Goal: Register for event/course

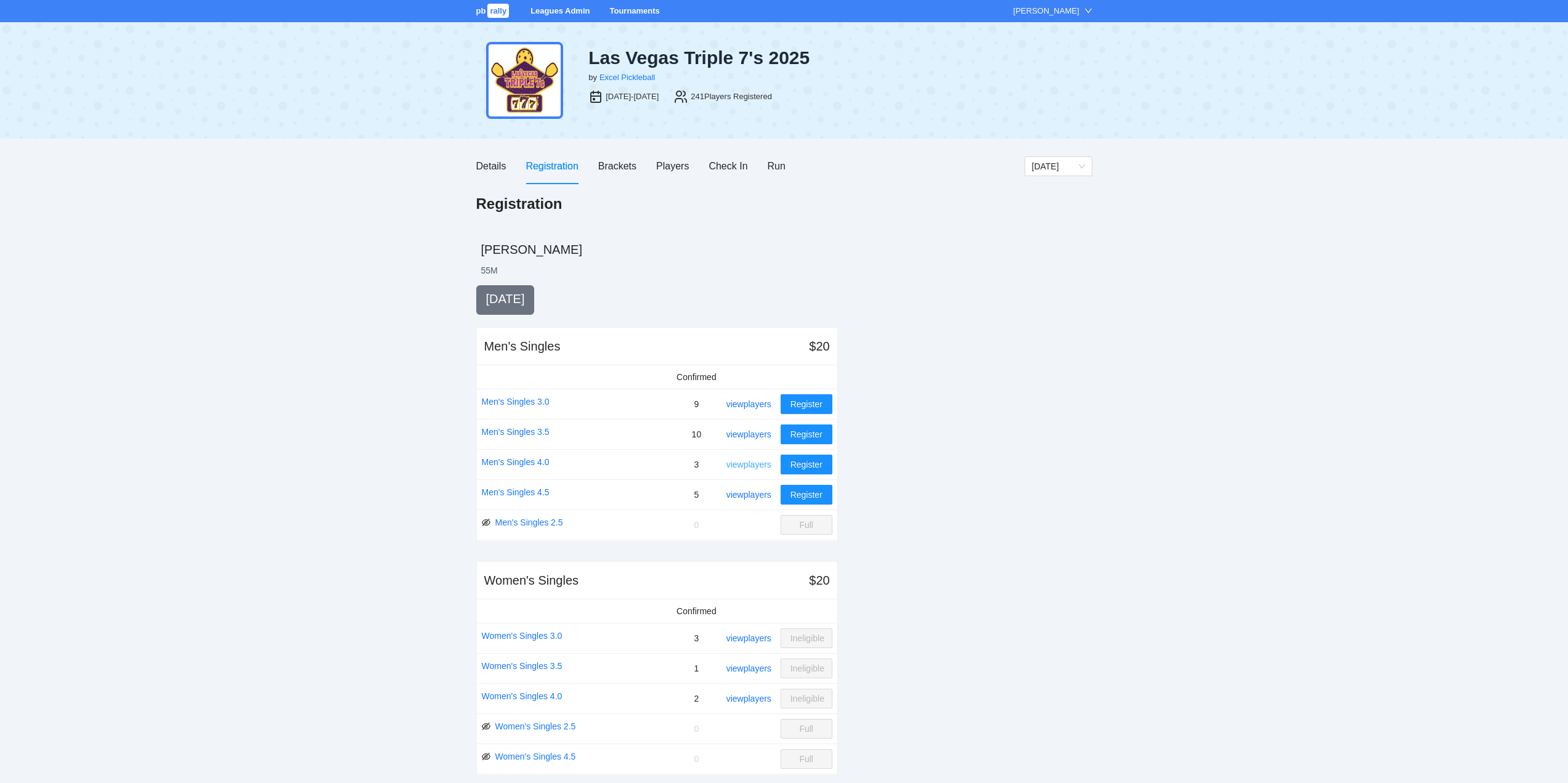
click at [743, 463] on link "view players" at bounding box center [749, 464] width 45 height 10
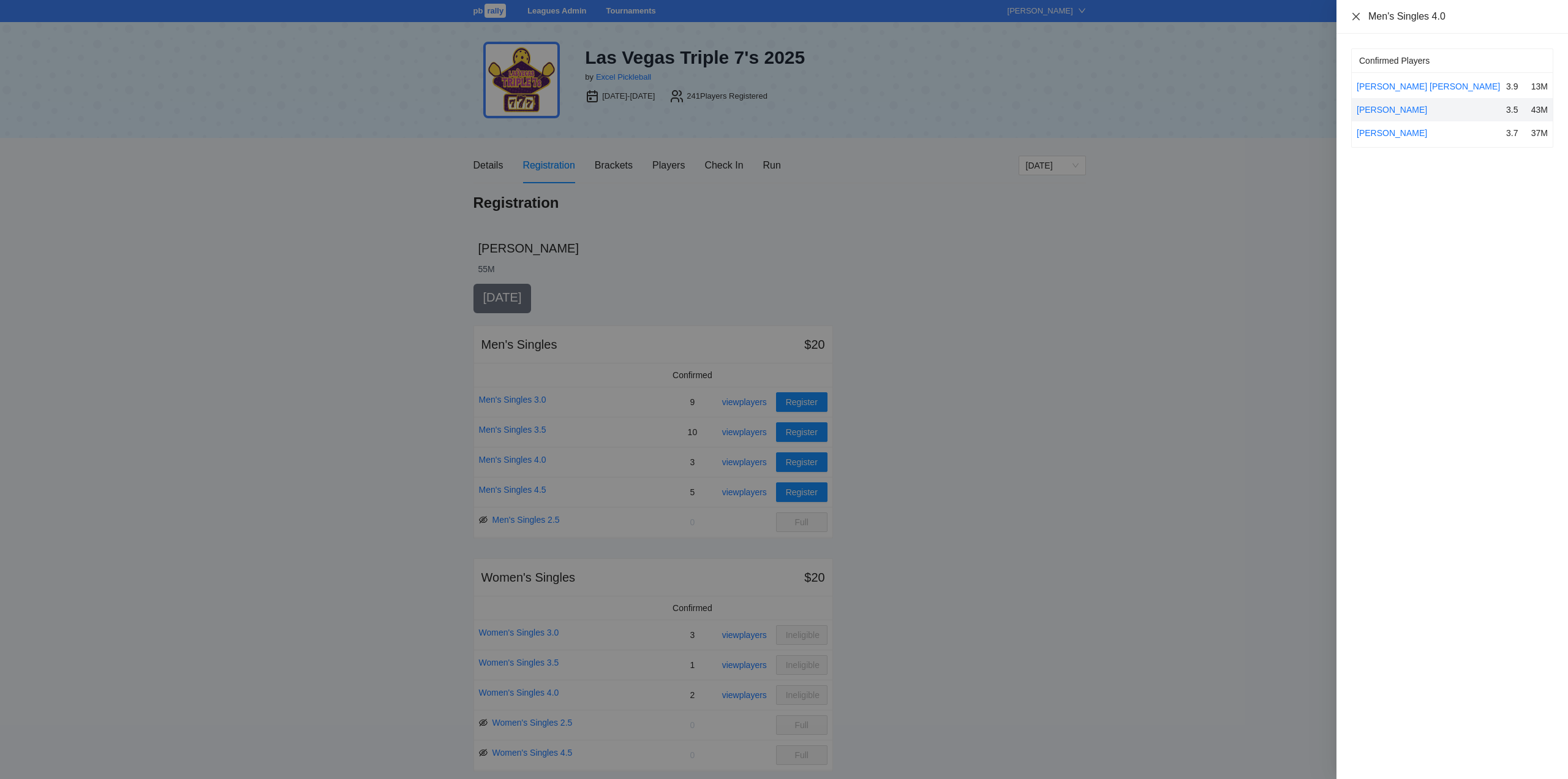
click at [1357, 16] on icon "close" at bounding box center [1356, 16] width 10 height 10
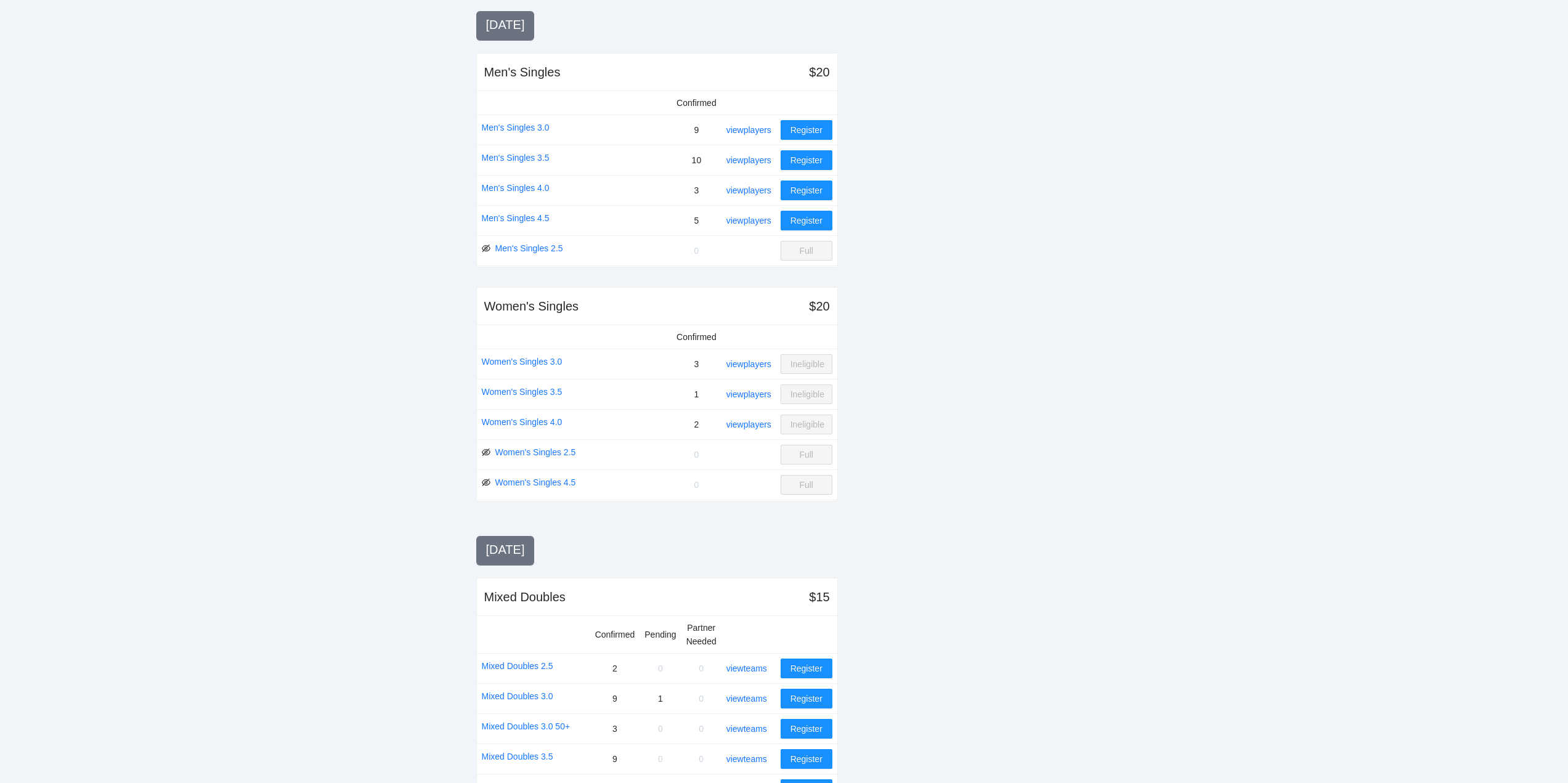
scroll to position [308, 0]
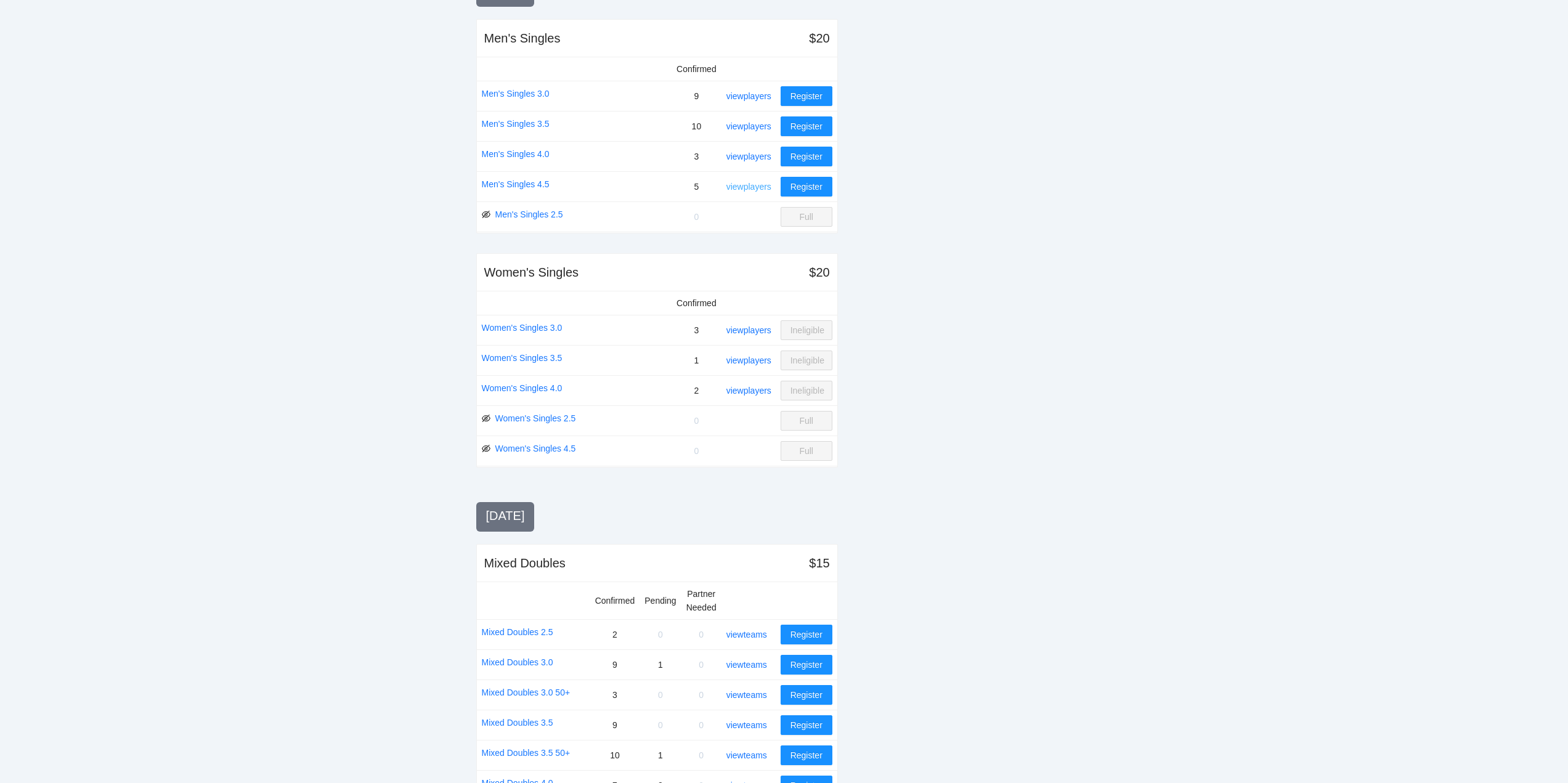
click at [746, 186] on link "view players" at bounding box center [749, 186] width 45 height 10
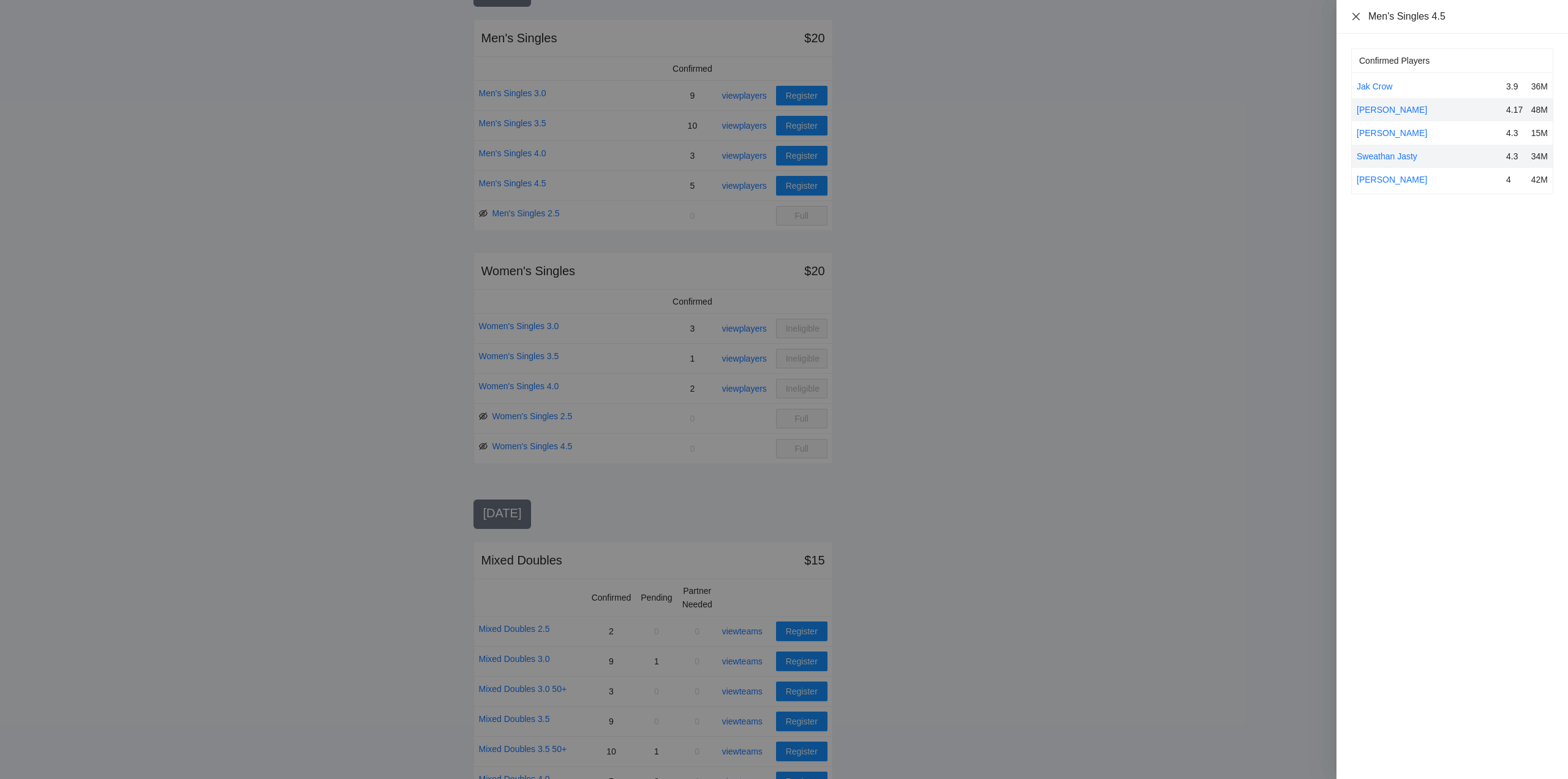
click at [1352, 14] on icon "close" at bounding box center [1356, 16] width 10 height 10
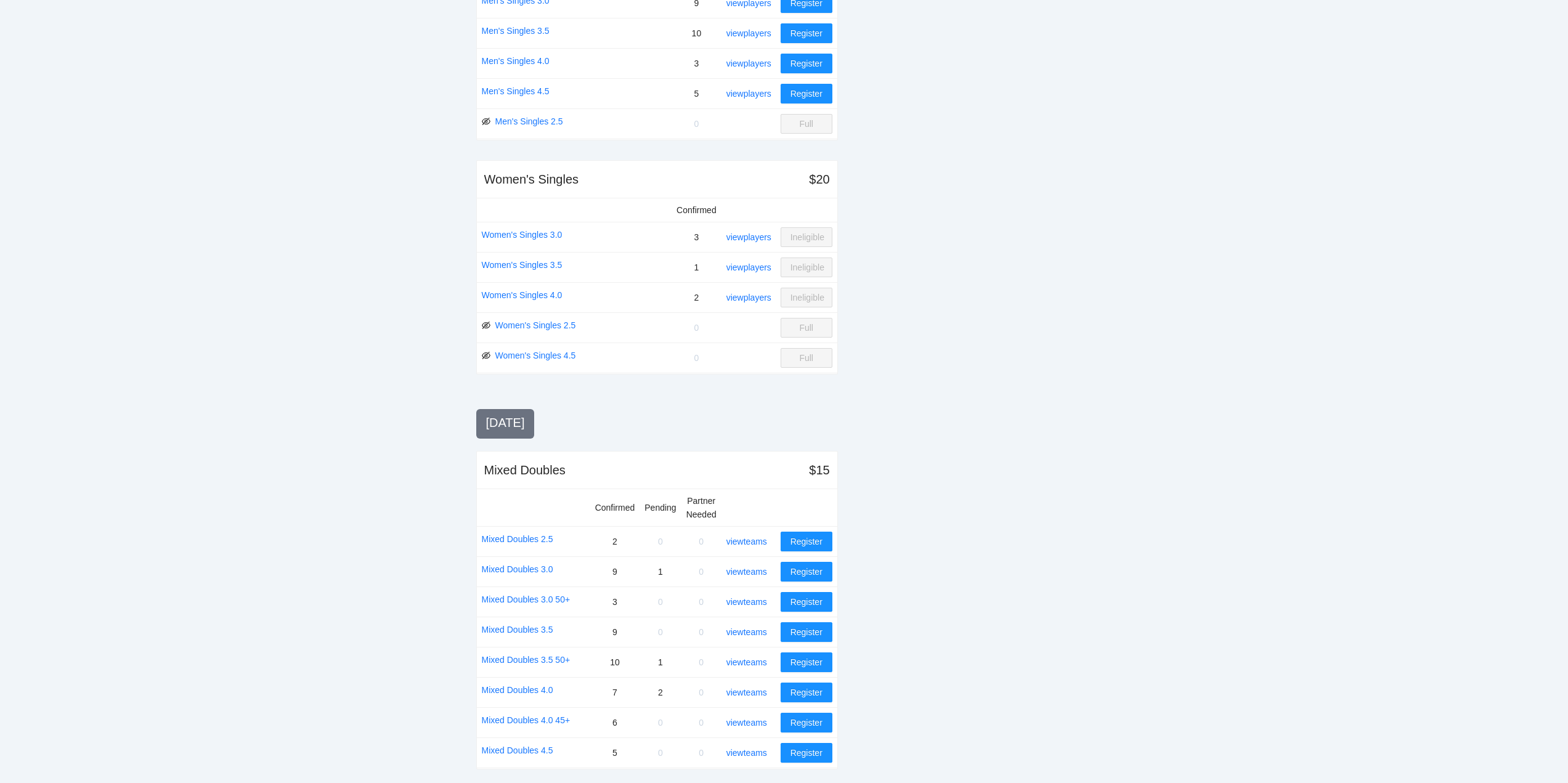
scroll to position [369, 0]
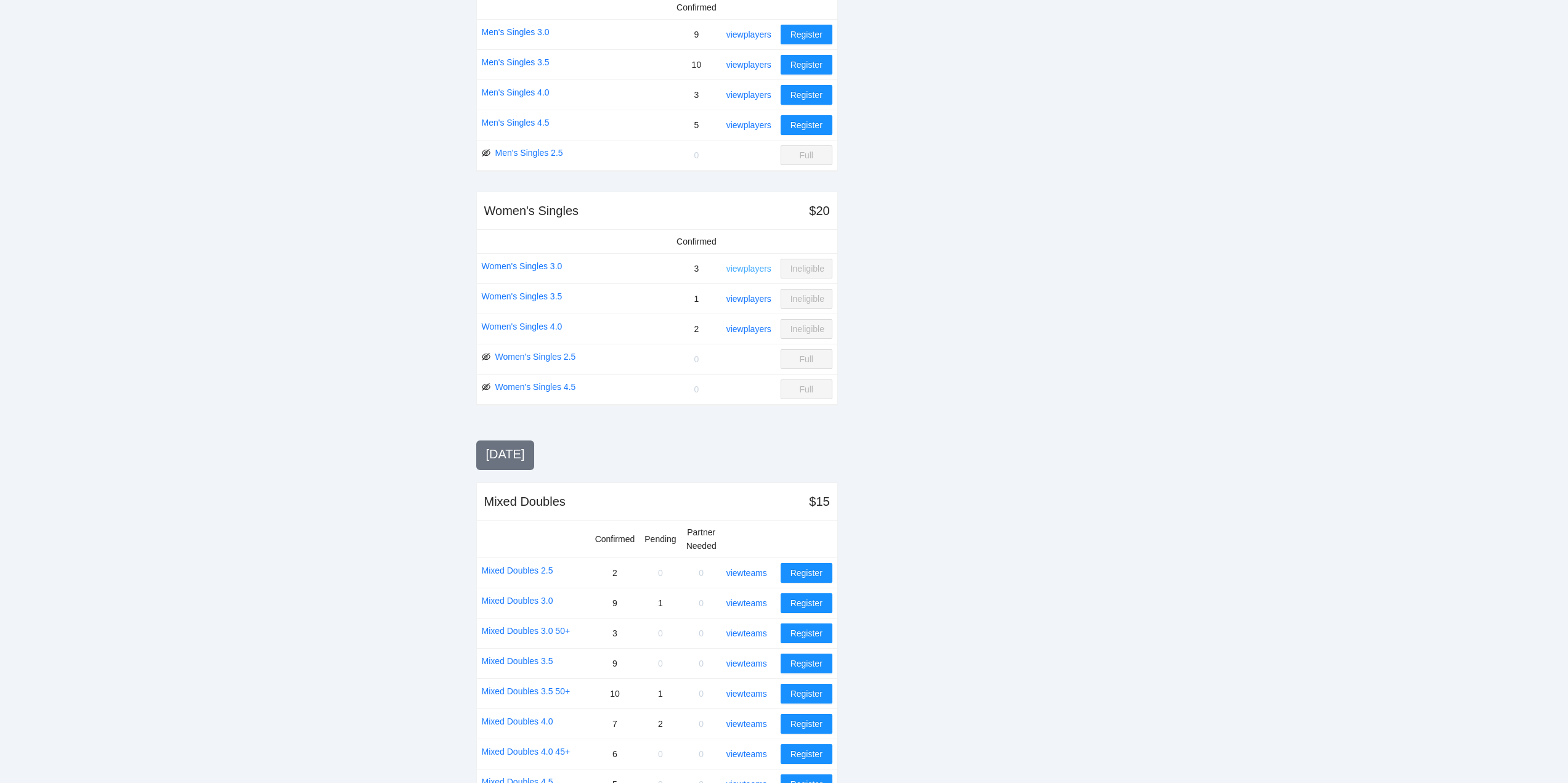
click at [753, 267] on link "view players" at bounding box center [749, 268] width 45 height 10
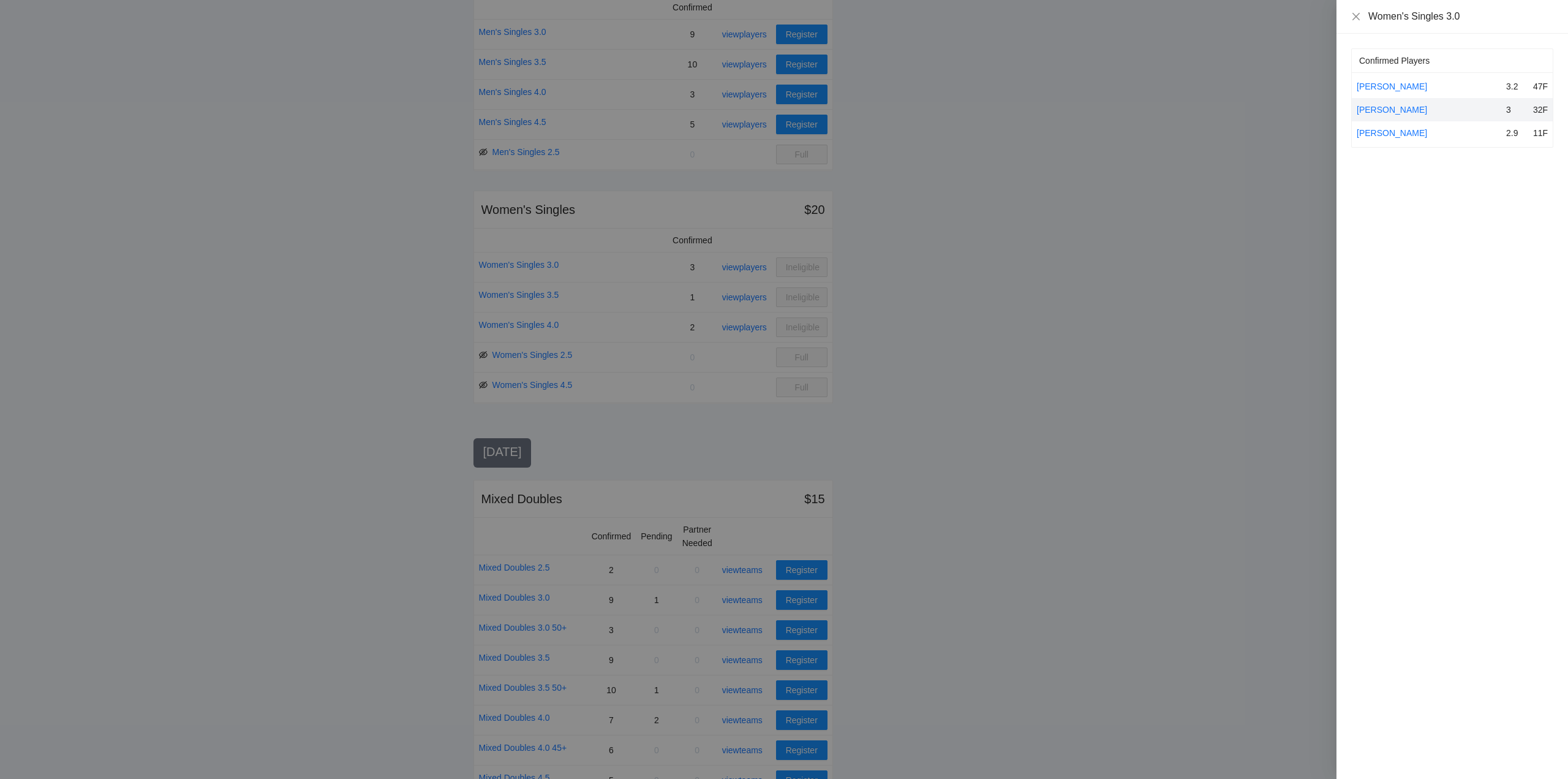
click at [747, 266] on div at bounding box center [784, 389] width 1568 height 779
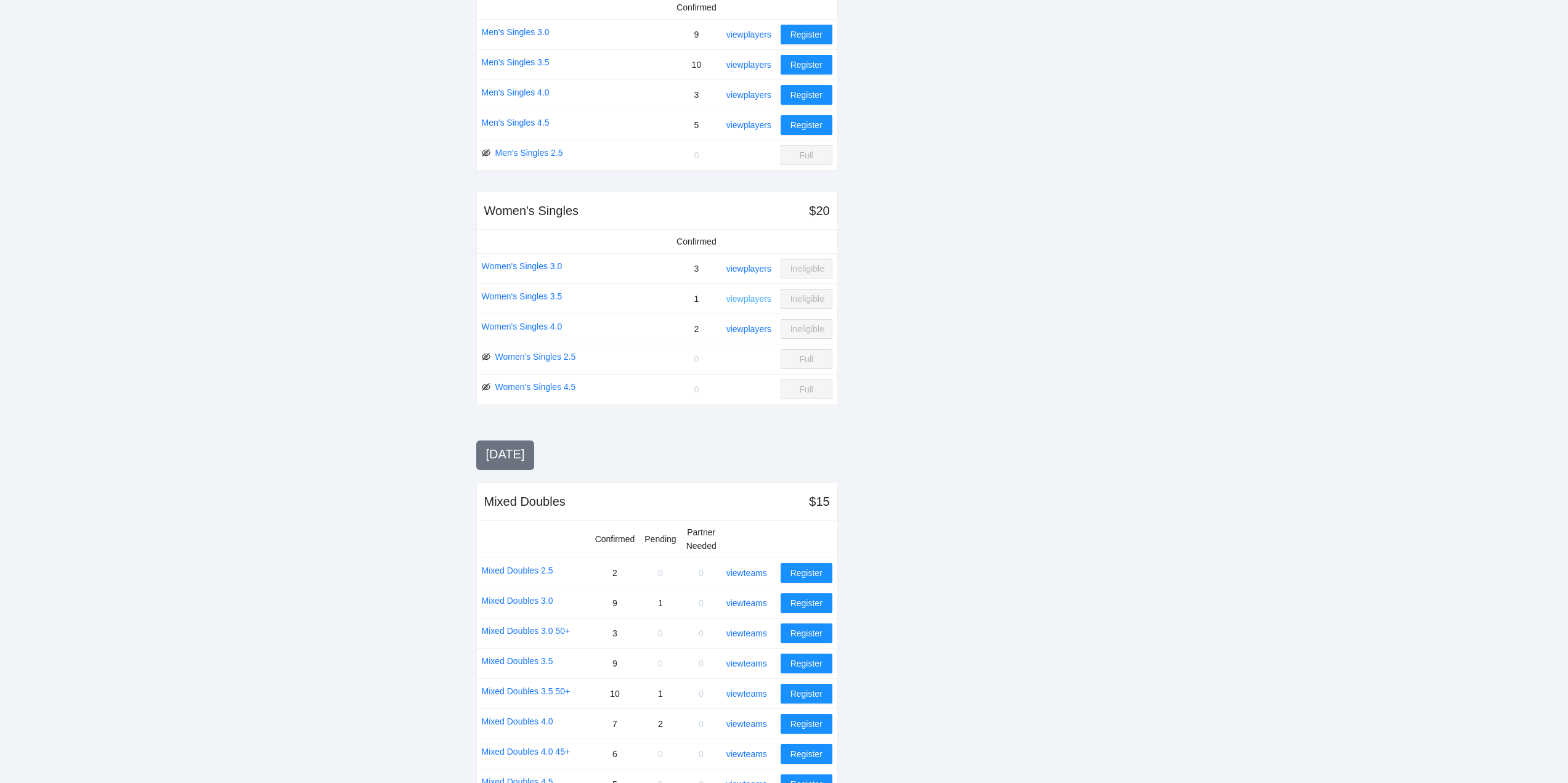
click at [742, 299] on link "view players" at bounding box center [749, 299] width 45 height 10
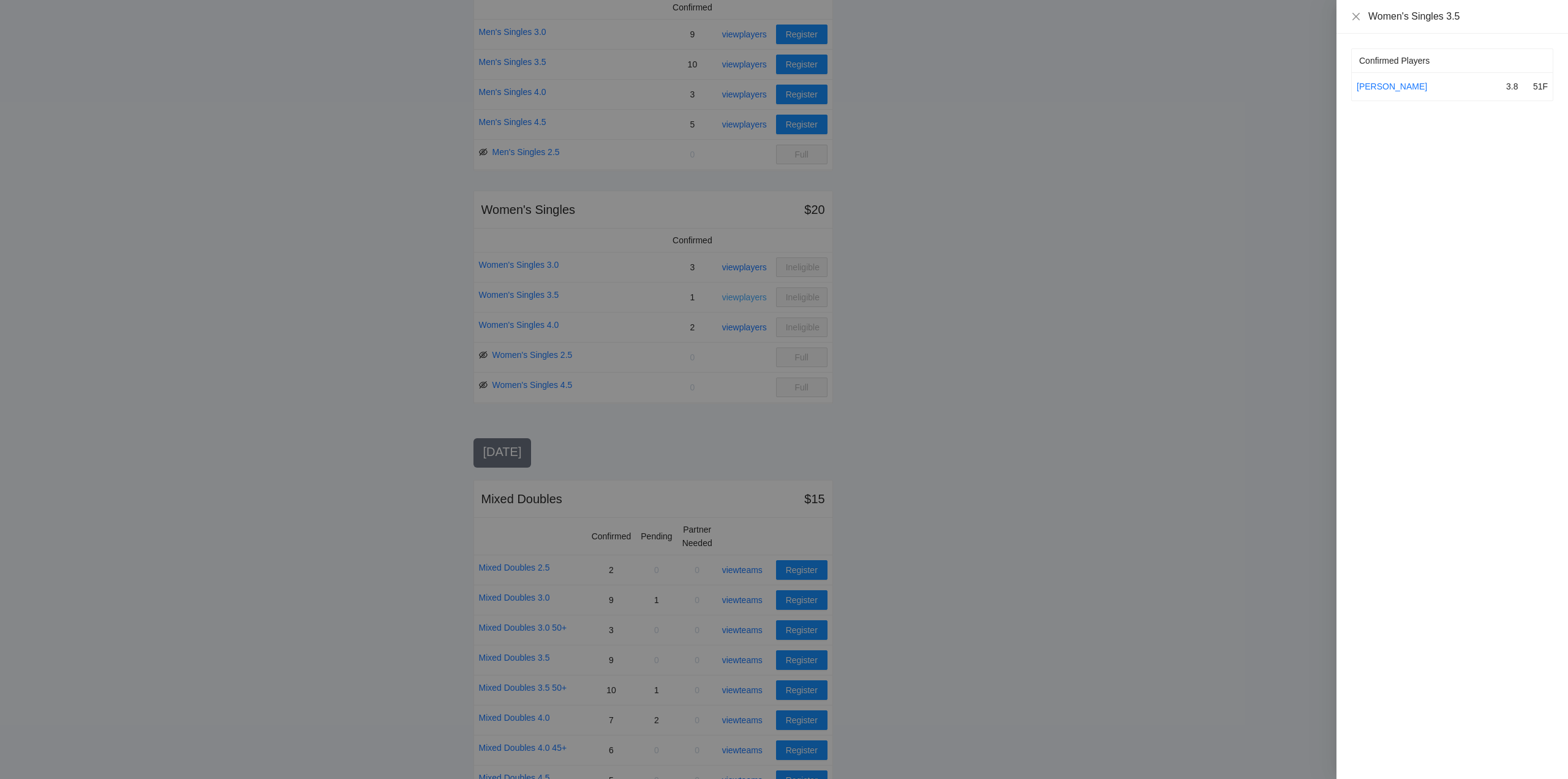
click at [737, 297] on div at bounding box center [784, 389] width 1568 height 779
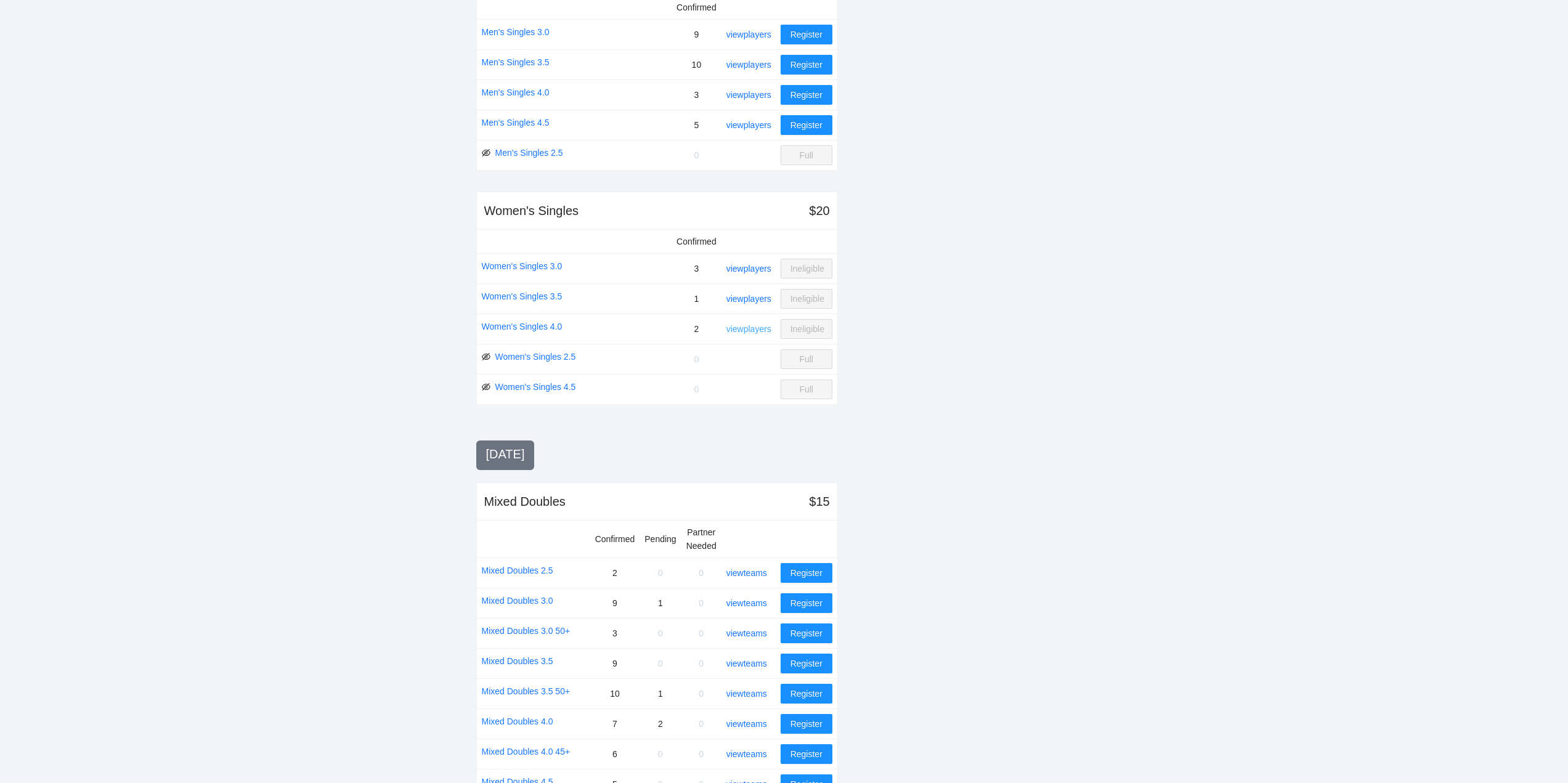
click at [743, 327] on link "view players" at bounding box center [749, 328] width 45 height 10
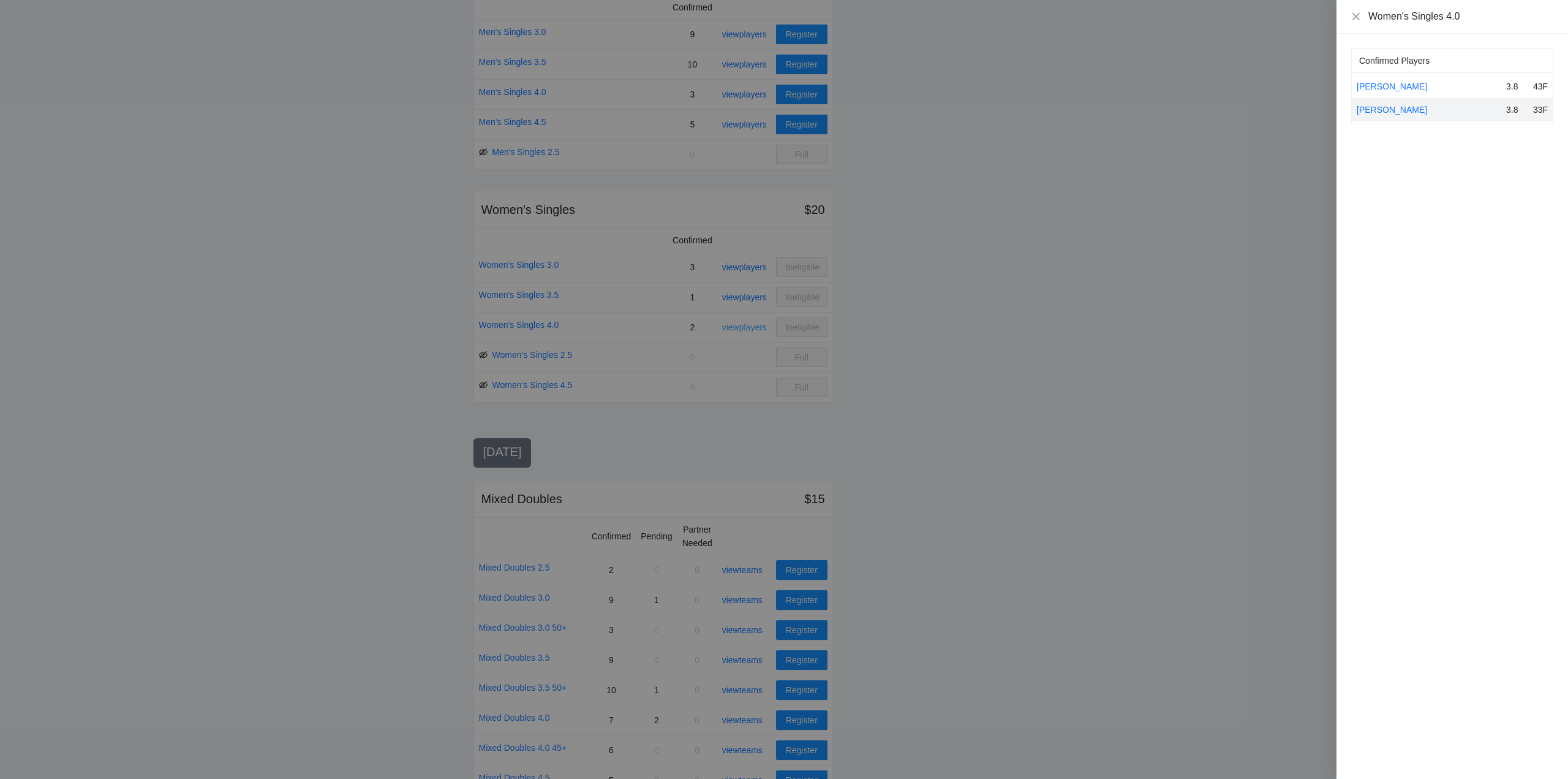
click at [739, 325] on div at bounding box center [784, 389] width 1568 height 779
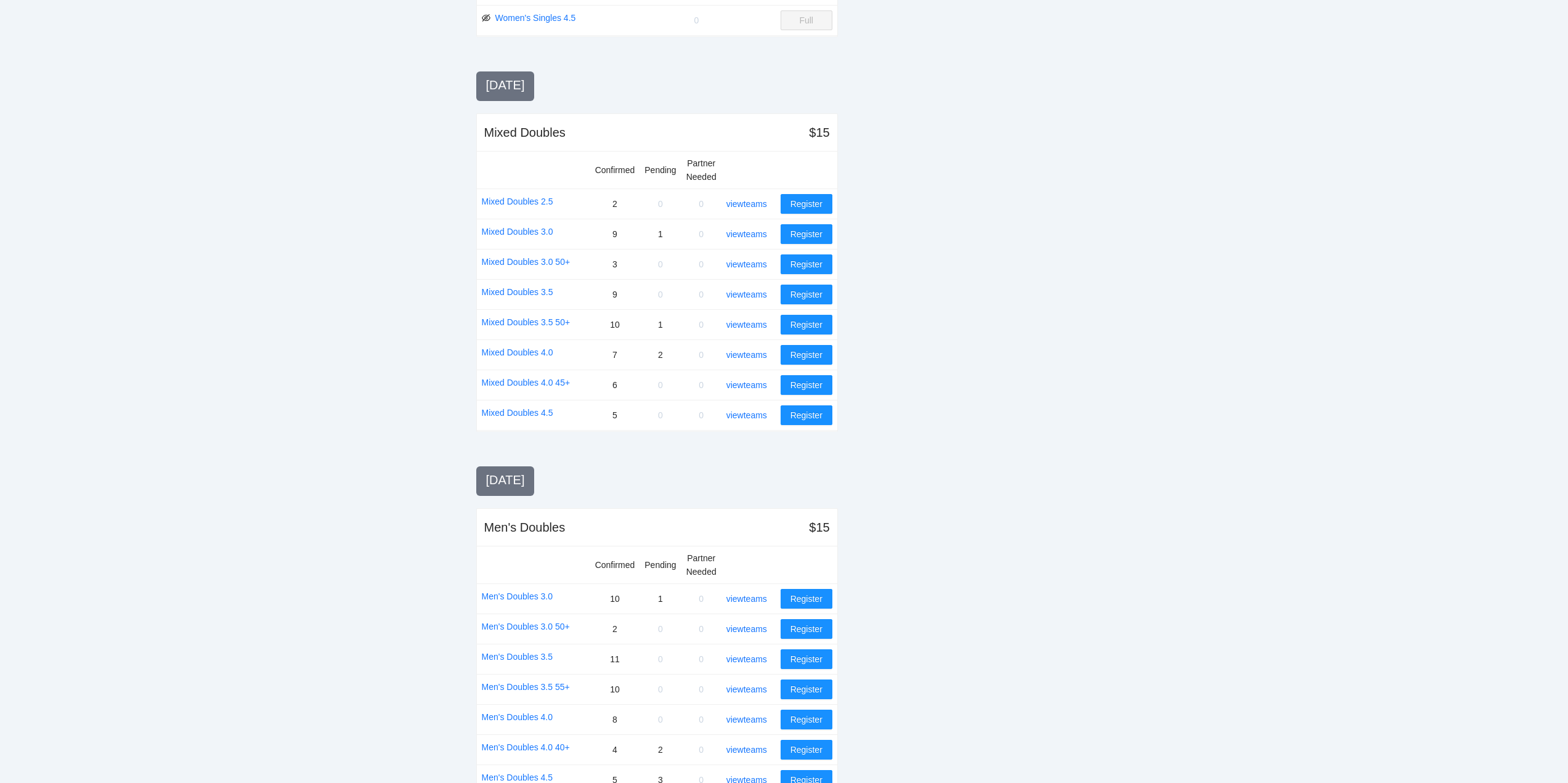
scroll to position [739, 0]
click at [748, 383] on link "view teams" at bounding box center [747, 384] width 41 height 10
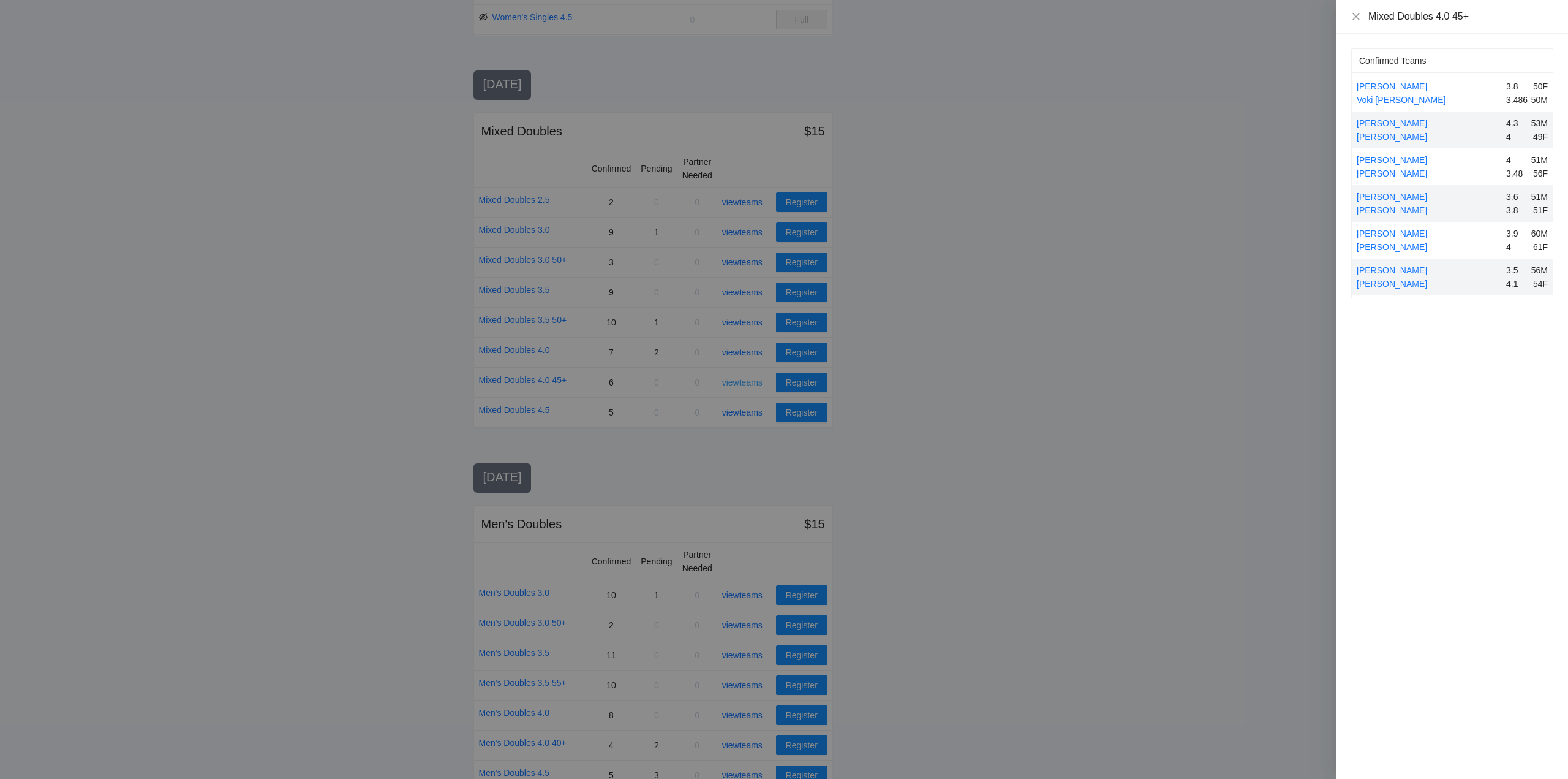
click at [743, 381] on div at bounding box center [784, 389] width 1568 height 779
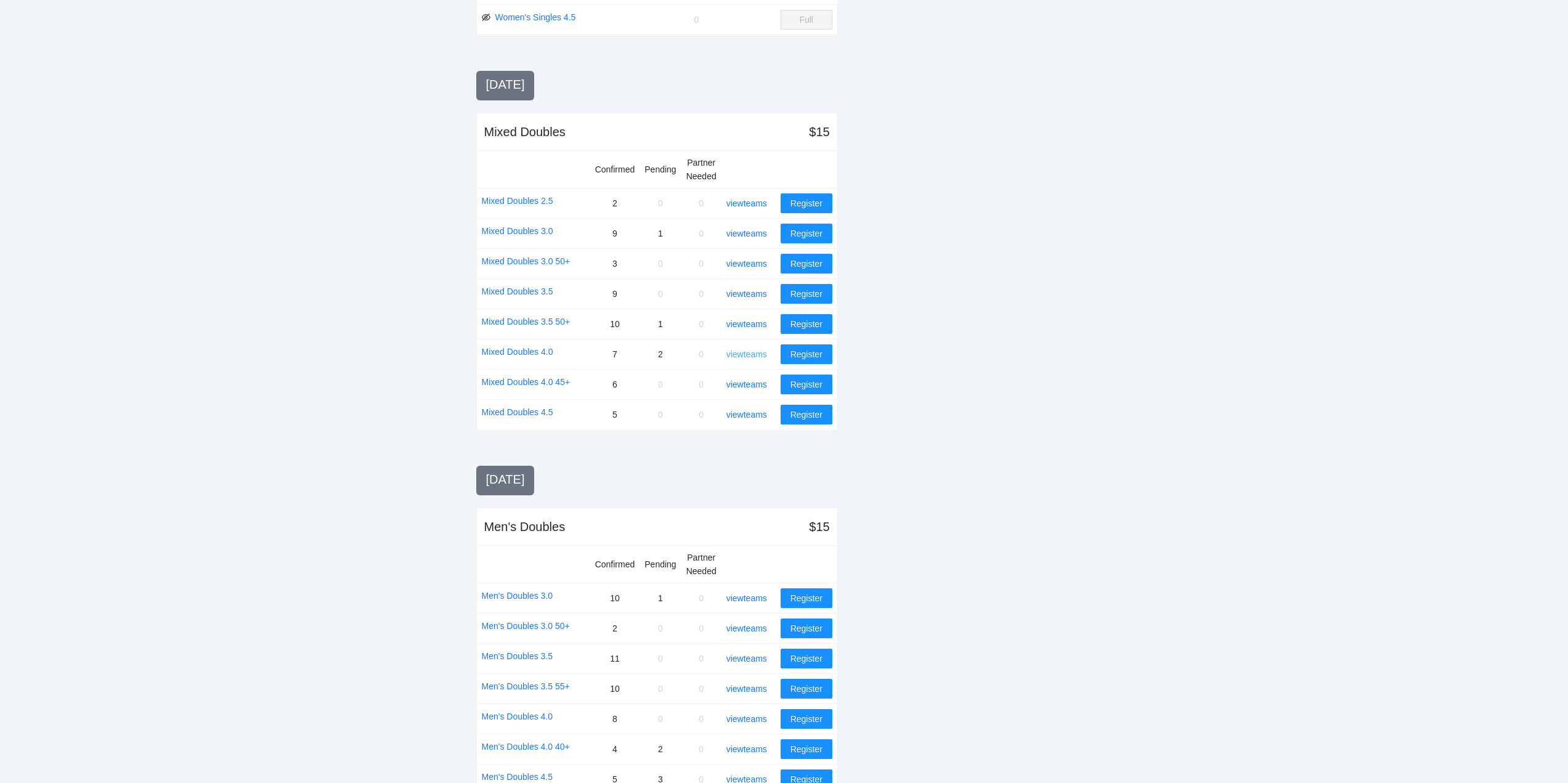
click at [741, 354] on link "view teams" at bounding box center [747, 354] width 41 height 10
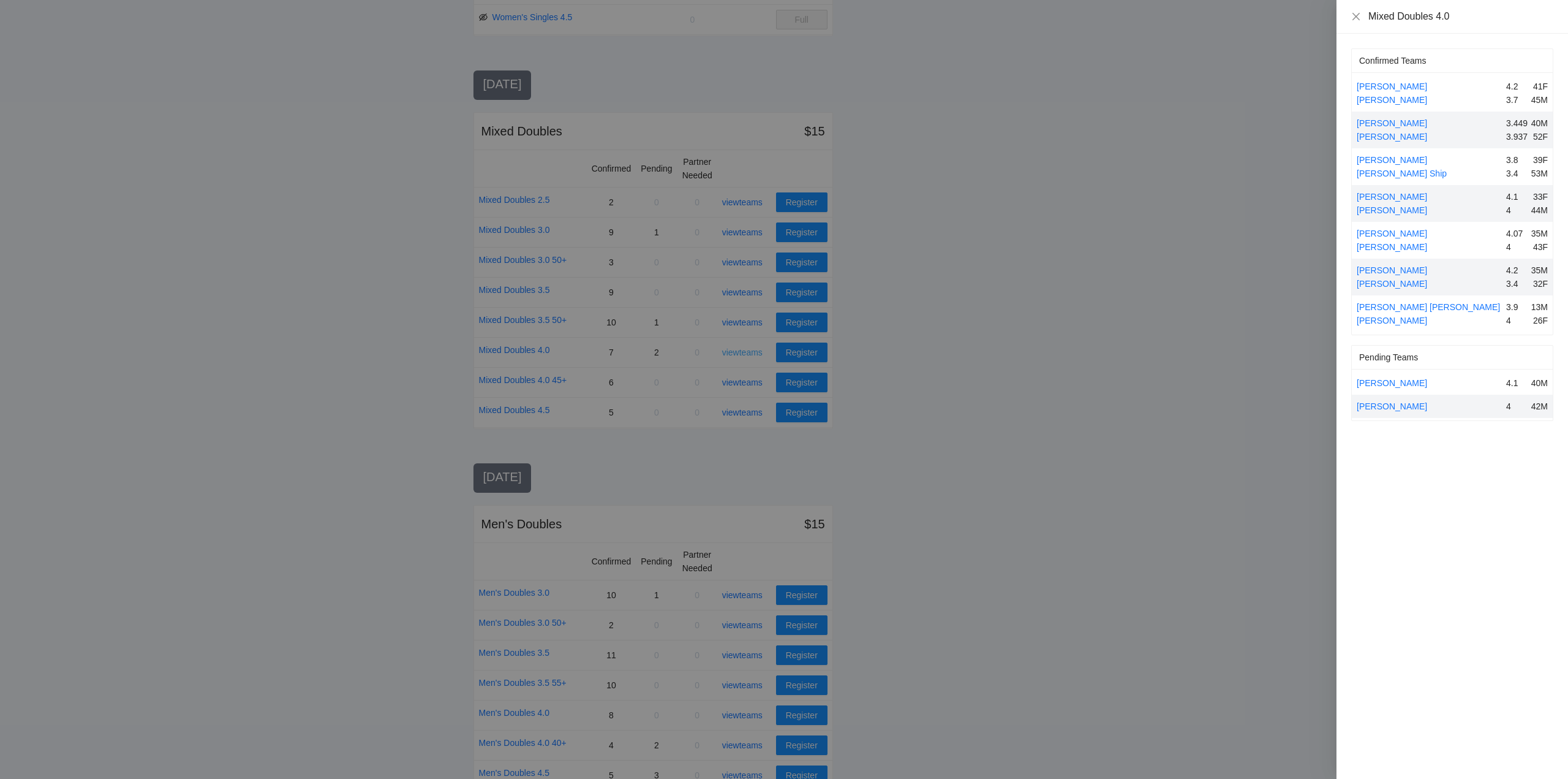
click at [737, 352] on div at bounding box center [784, 389] width 1568 height 779
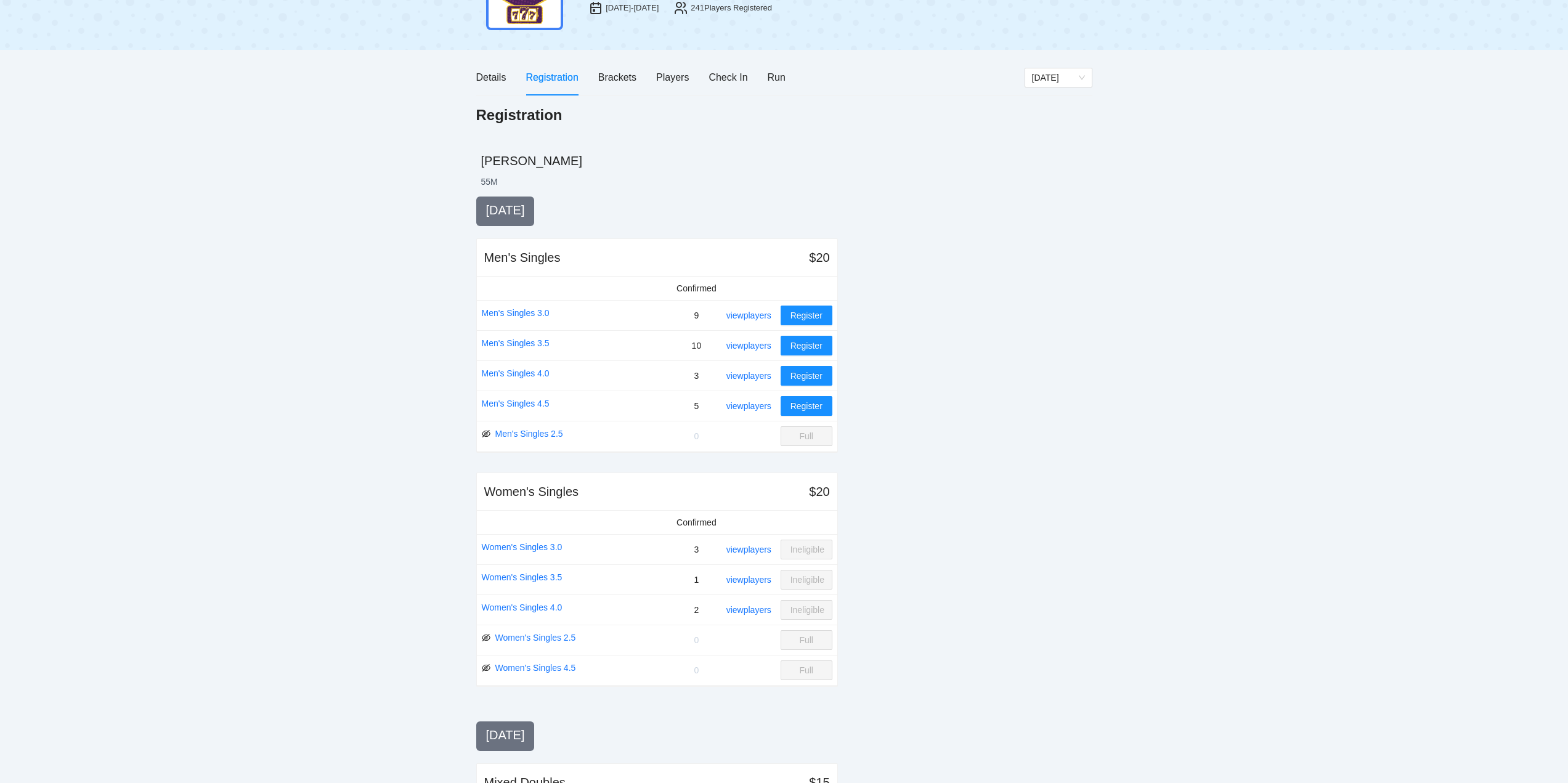
scroll to position [0, 0]
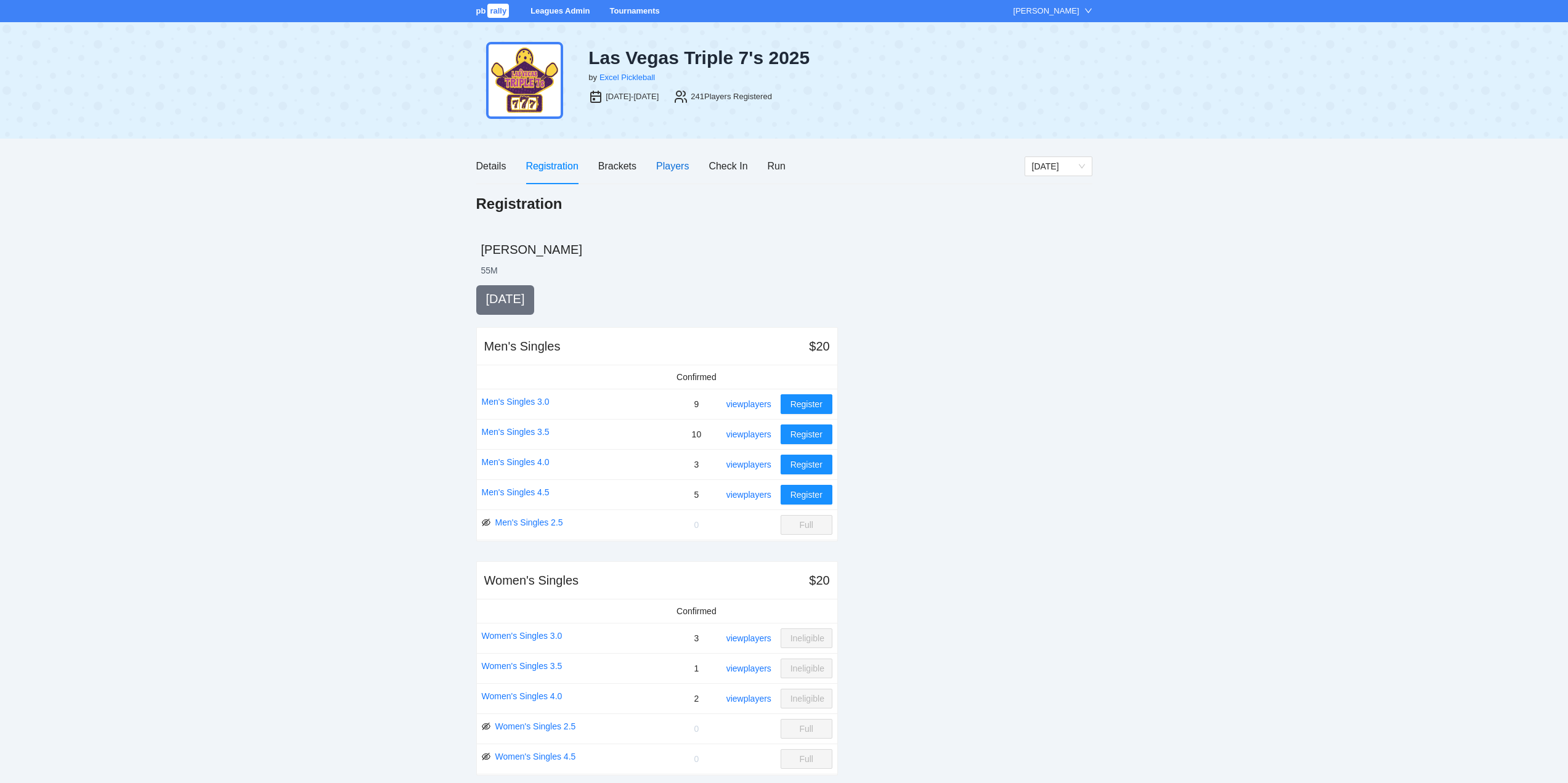
click at [682, 164] on div "Players" at bounding box center [672, 166] width 32 height 15
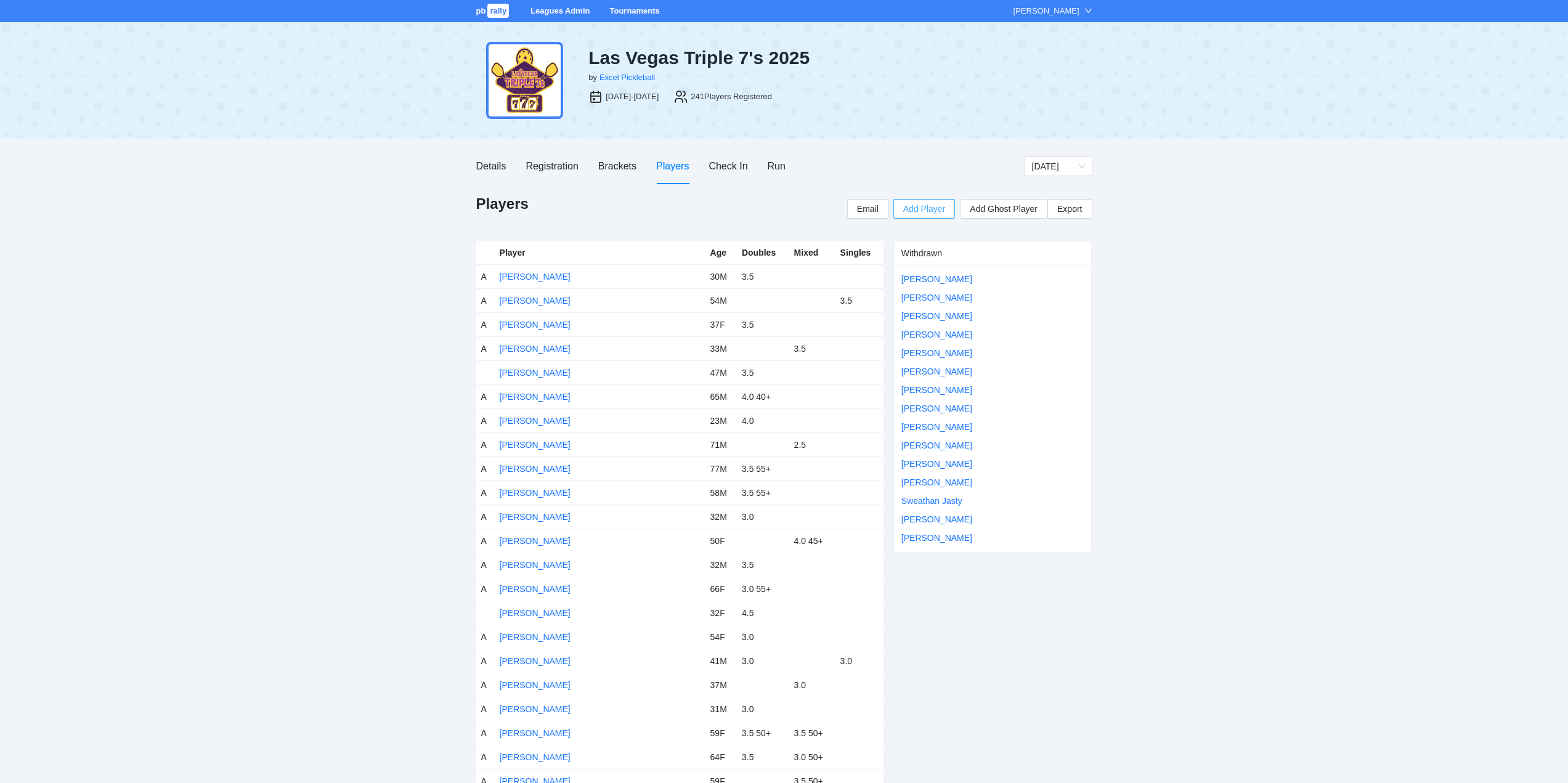
click at [921, 209] on span "Add Player" at bounding box center [923, 209] width 42 height 14
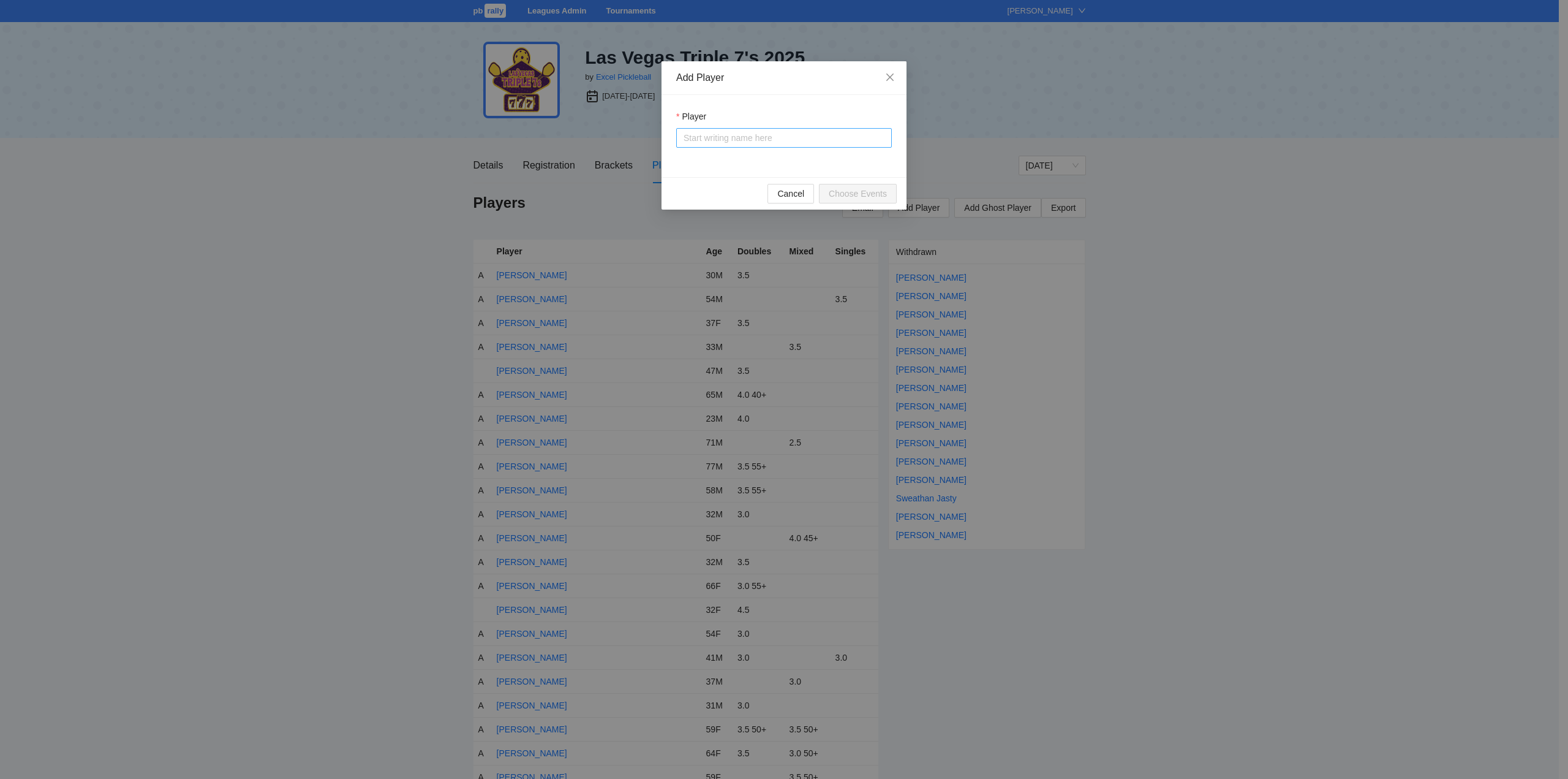
click at [701, 146] on input "Player" at bounding box center [784, 138] width 201 height 18
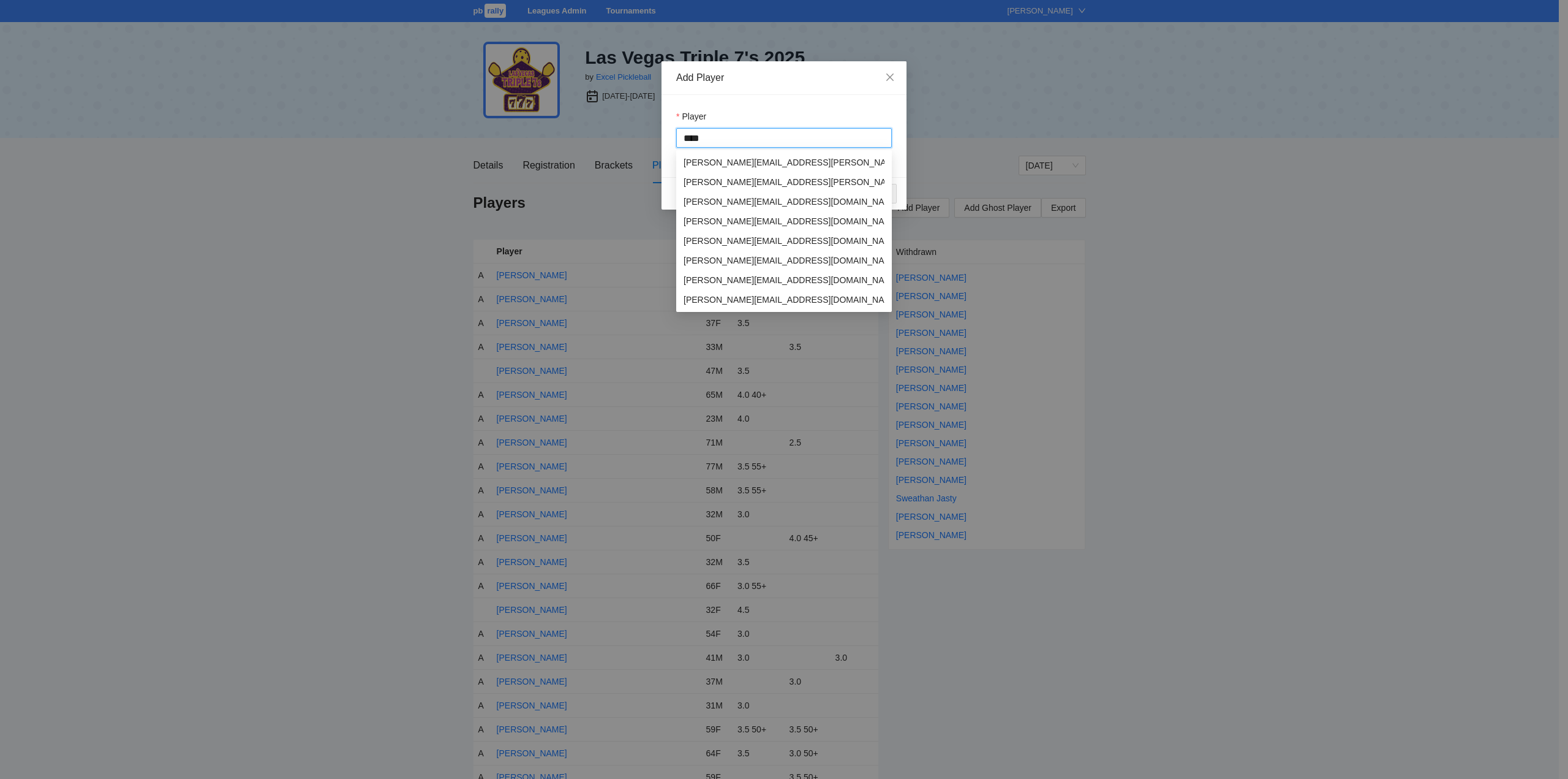
type input "*****"
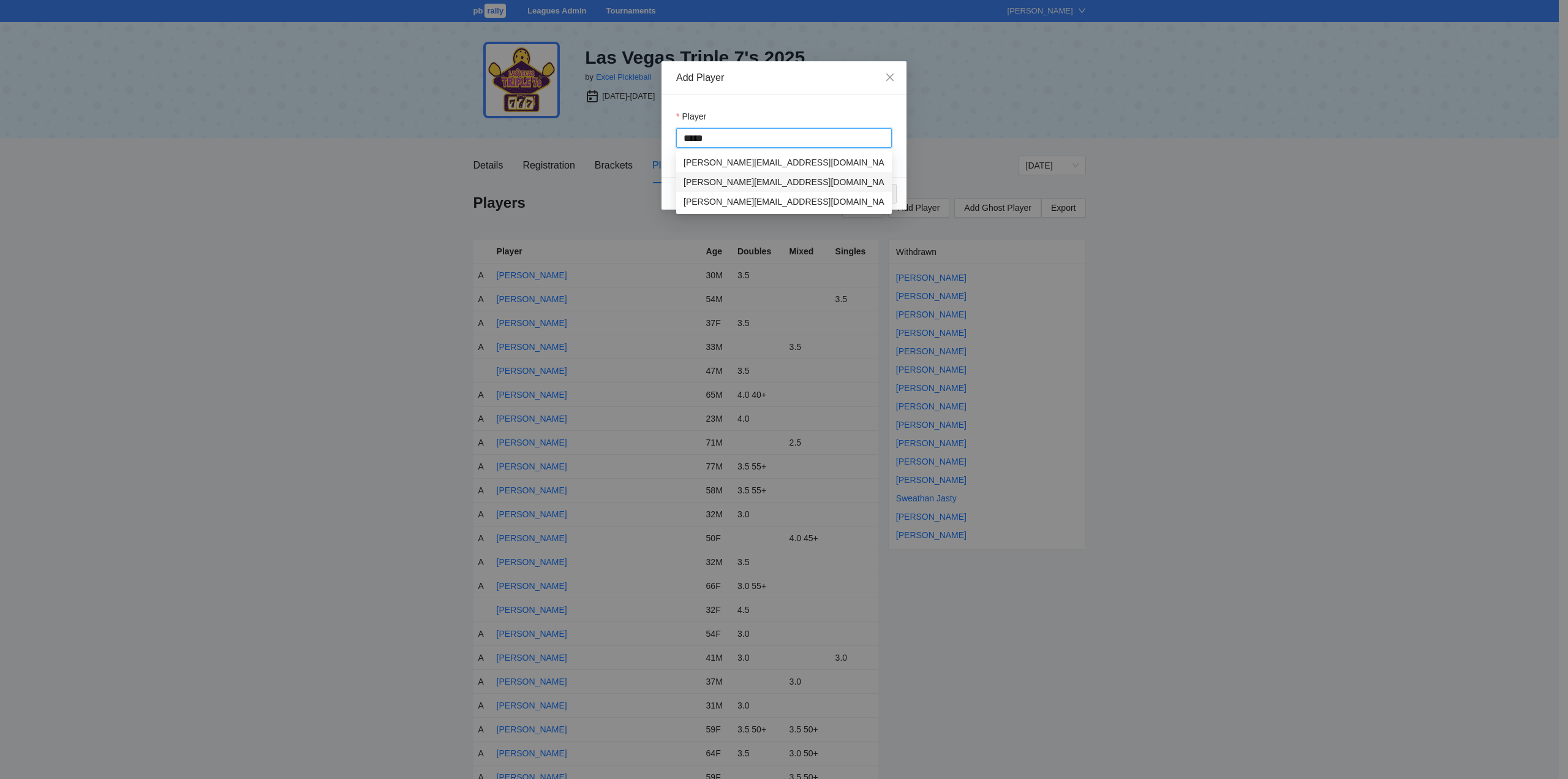
click at [716, 179] on div "[PERSON_NAME]" at bounding box center [718, 182] width 70 height 14
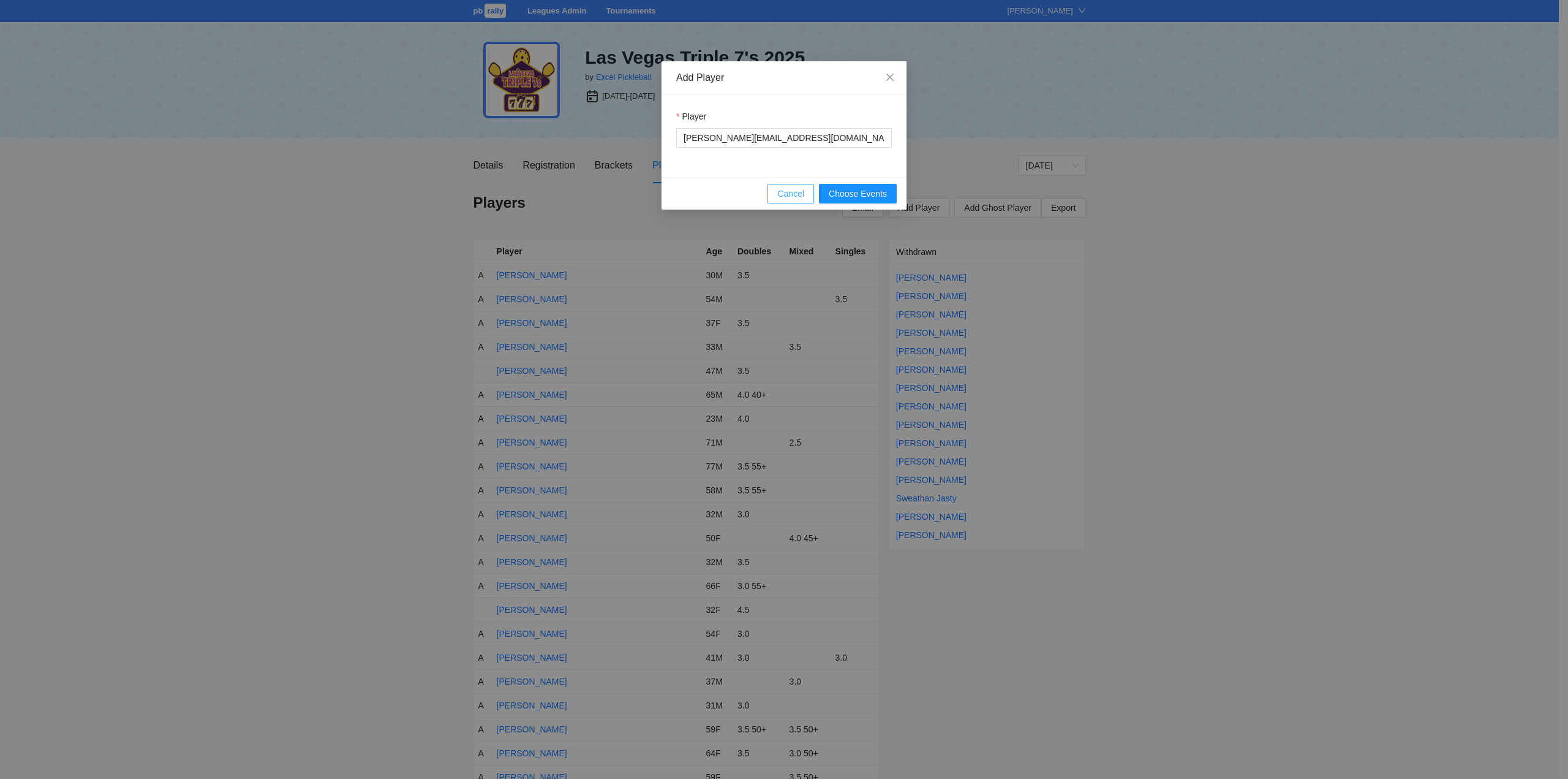
click at [786, 193] on span "Cancel" at bounding box center [791, 193] width 27 height 14
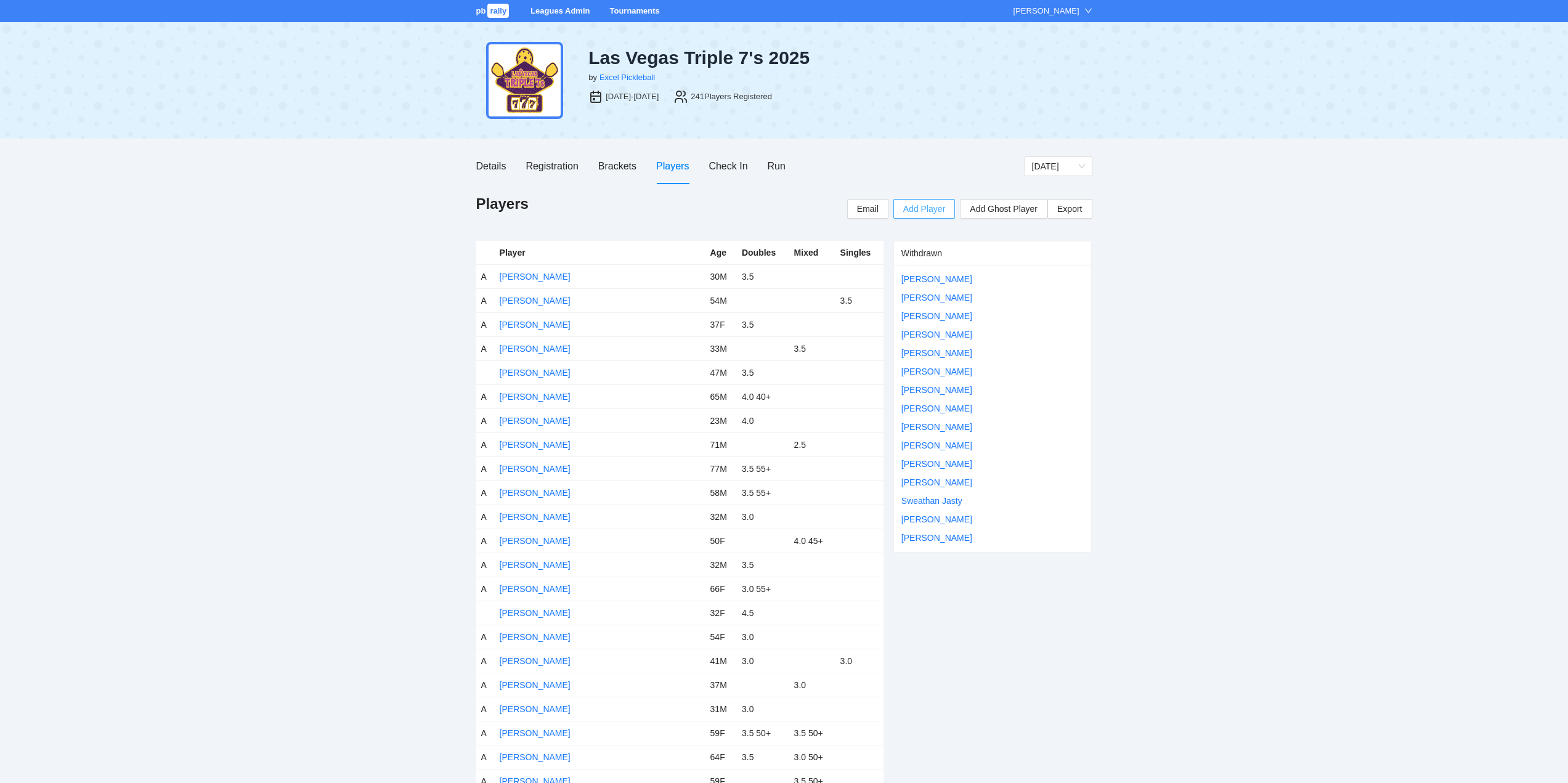
click at [920, 208] on span "Add Player" at bounding box center [923, 209] width 42 height 14
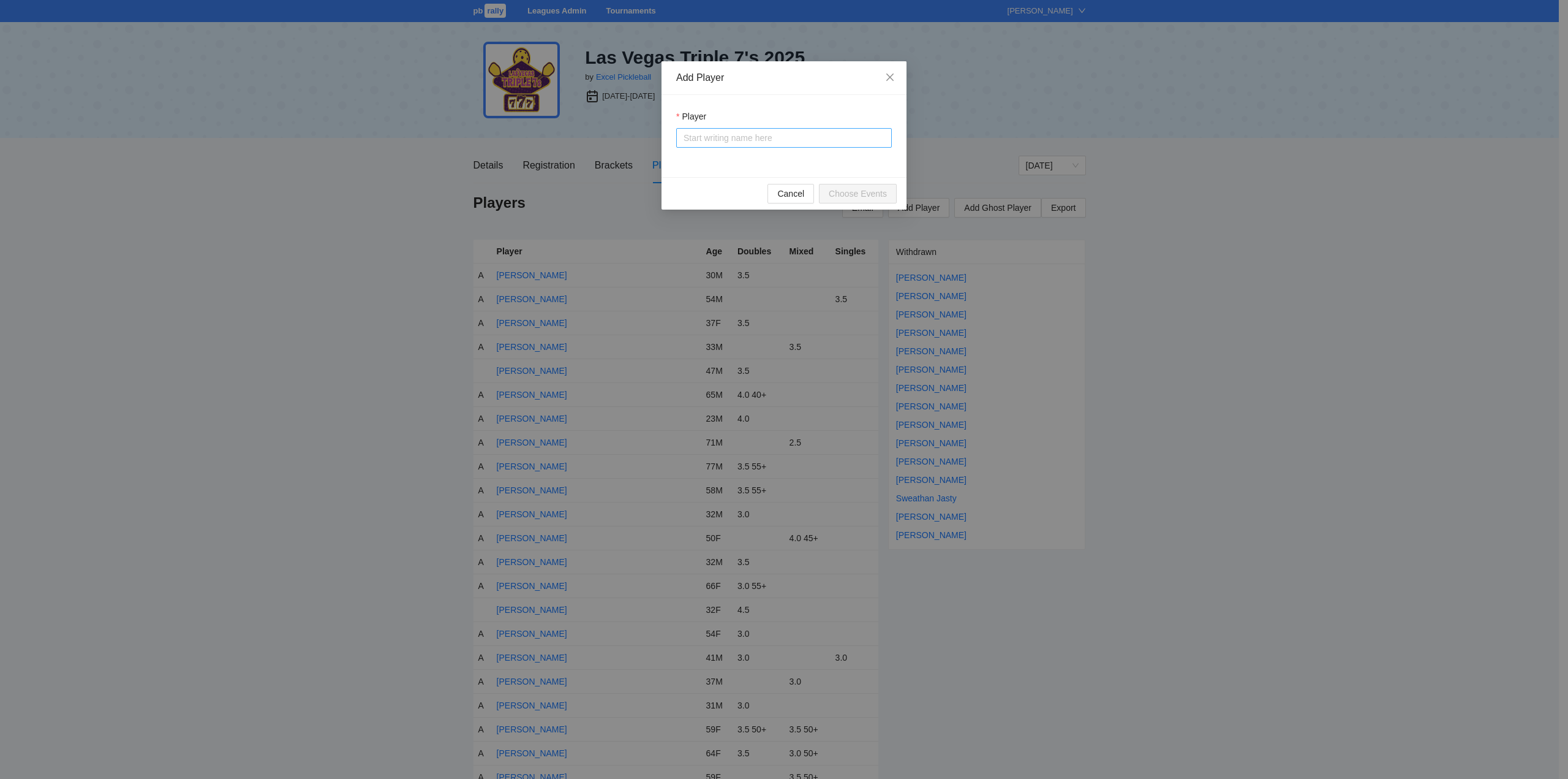
click at [716, 141] on input "Player" at bounding box center [784, 138] width 201 height 18
type input "****"
click at [891, 75] on icon "close" at bounding box center [890, 77] width 10 height 10
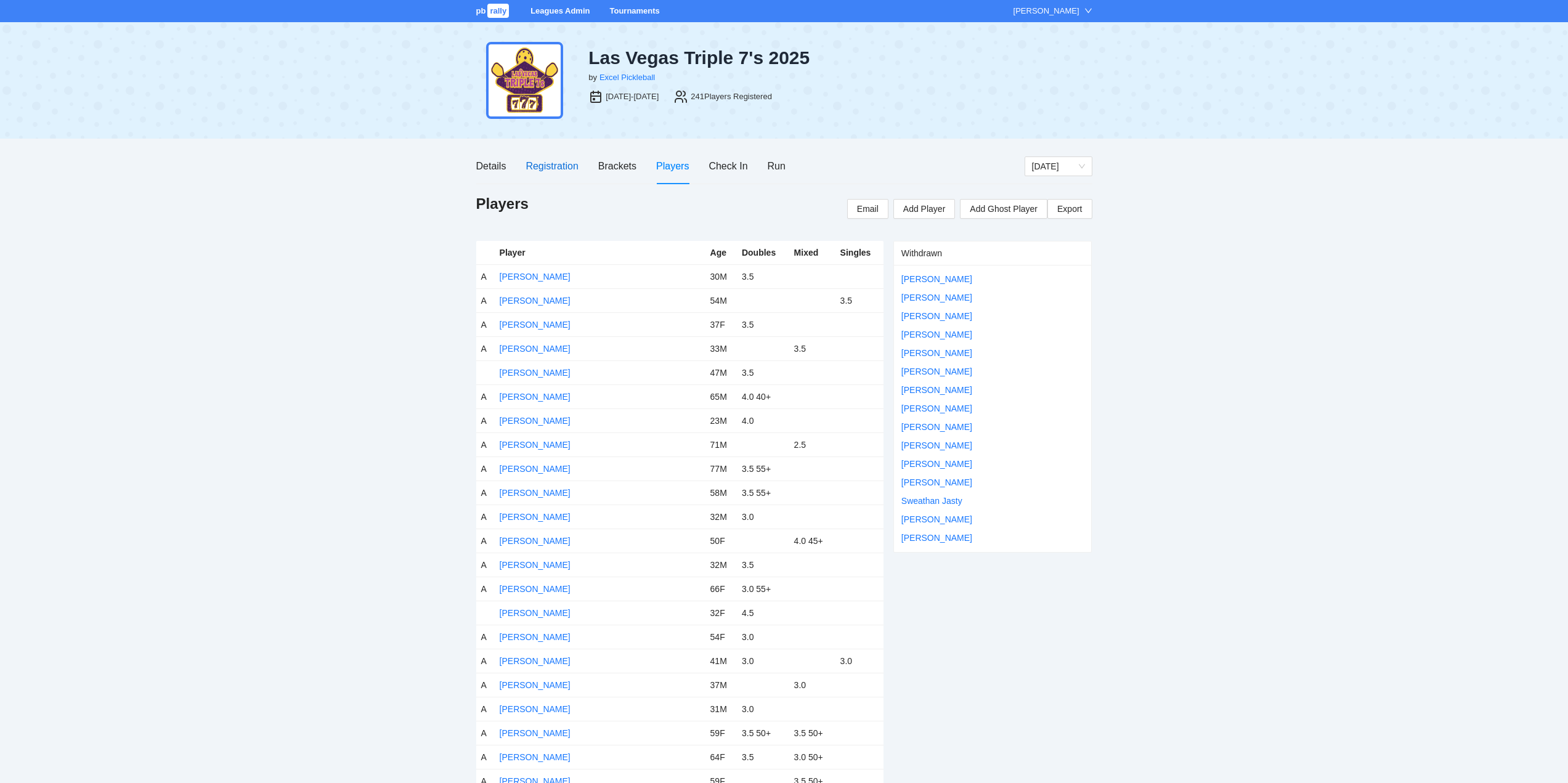
click at [544, 161] on div "Registration" at bounding box center [551, 166] width 52 height 15
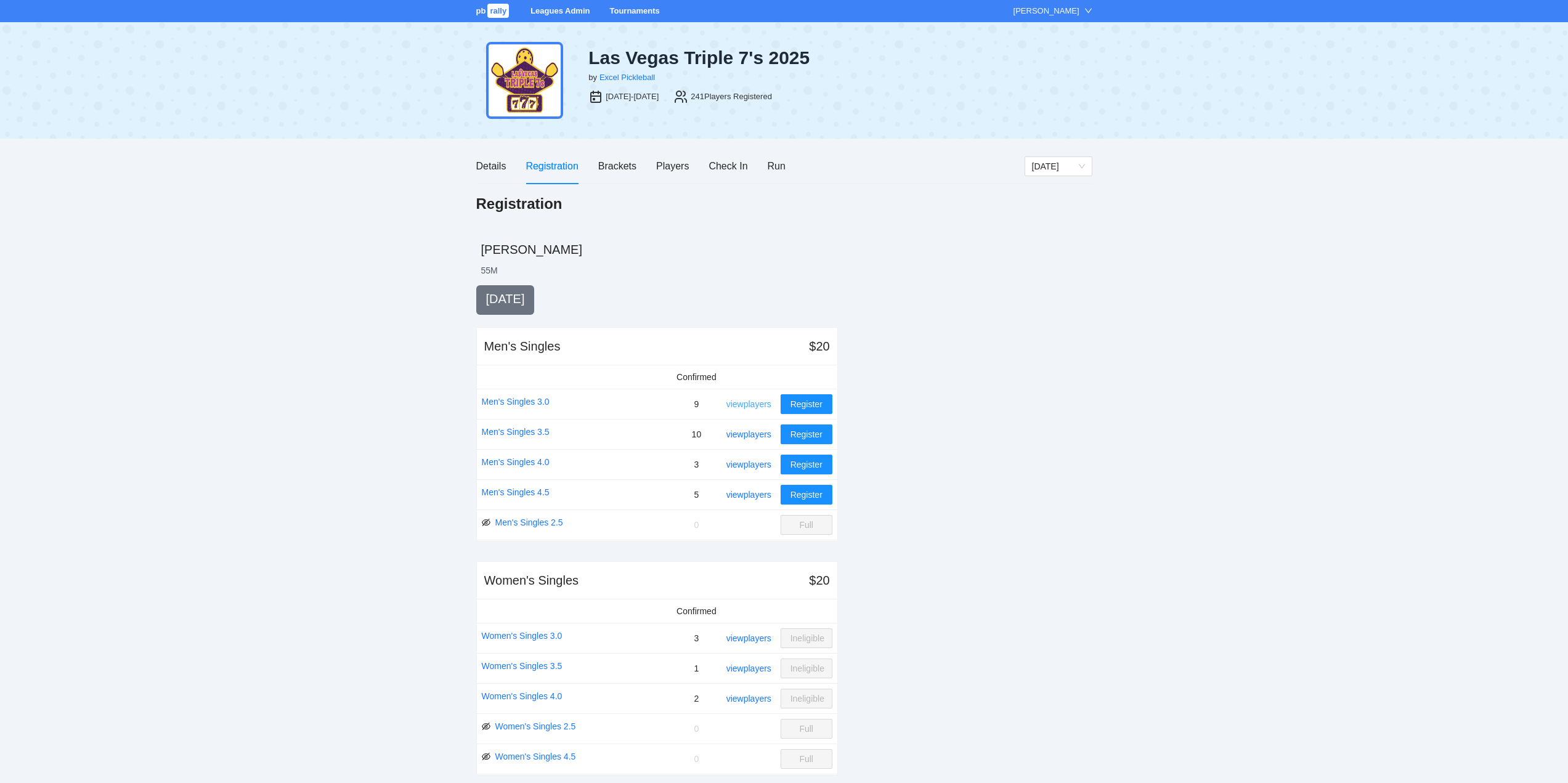
click at [752, 401] on link "view players" at bounding box center [749, 404] width 45 height 10
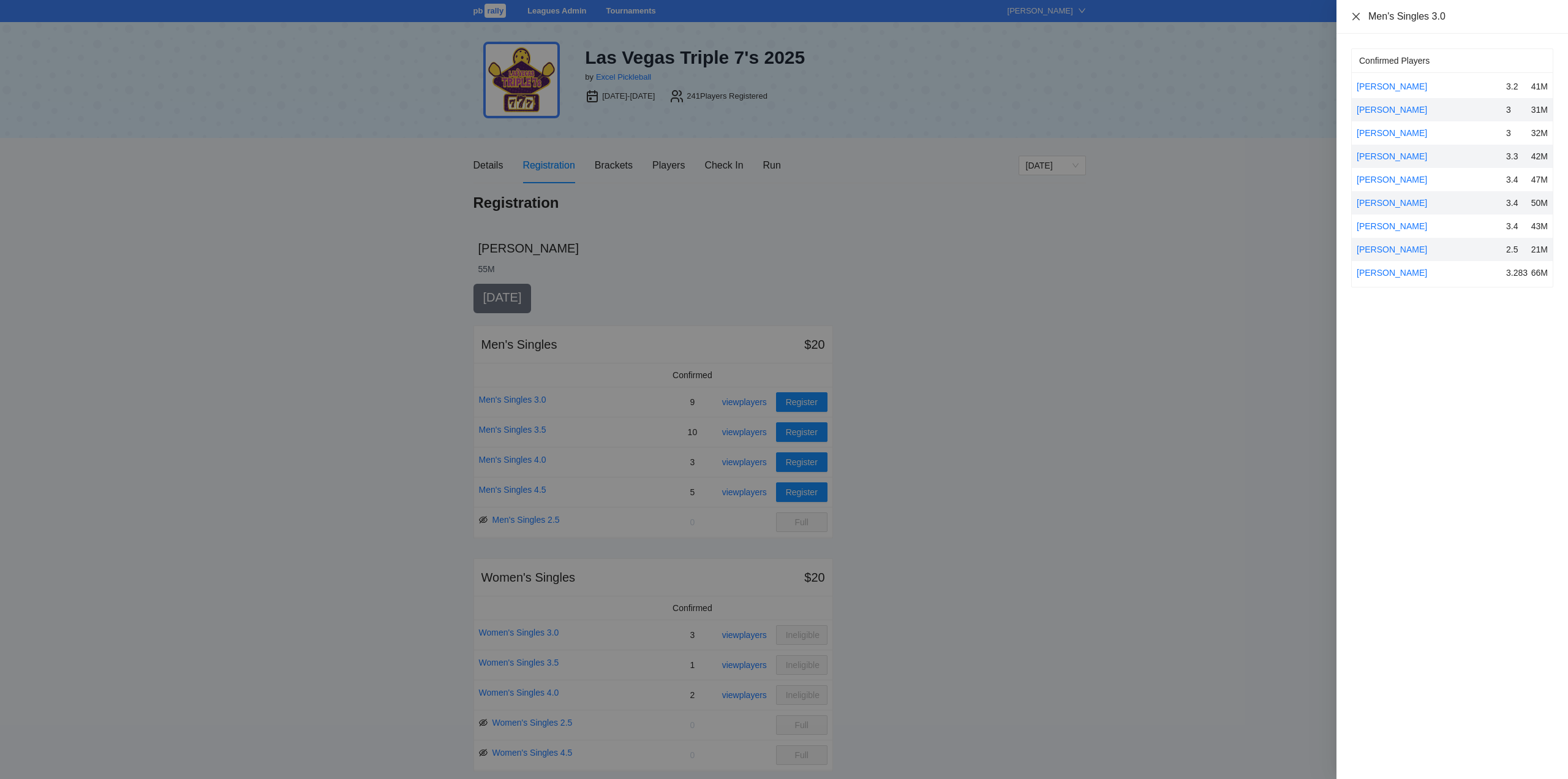
click at [1356, 14] on icon "close" at bounding box center [1356, 16] width 10 height 10
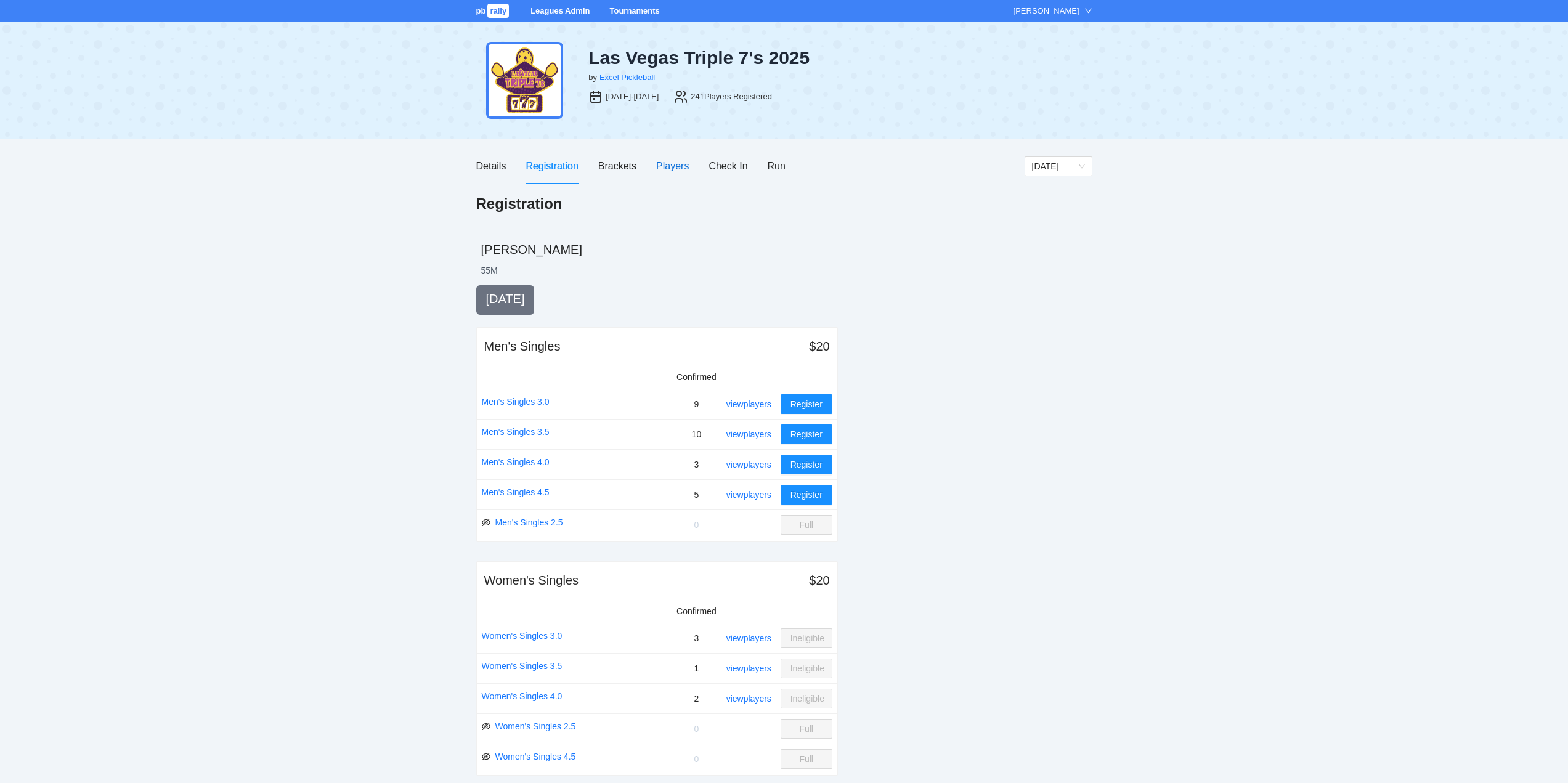
click at [672, 163] on div "Players" at bounding box center [672, 166] width 32 height 15
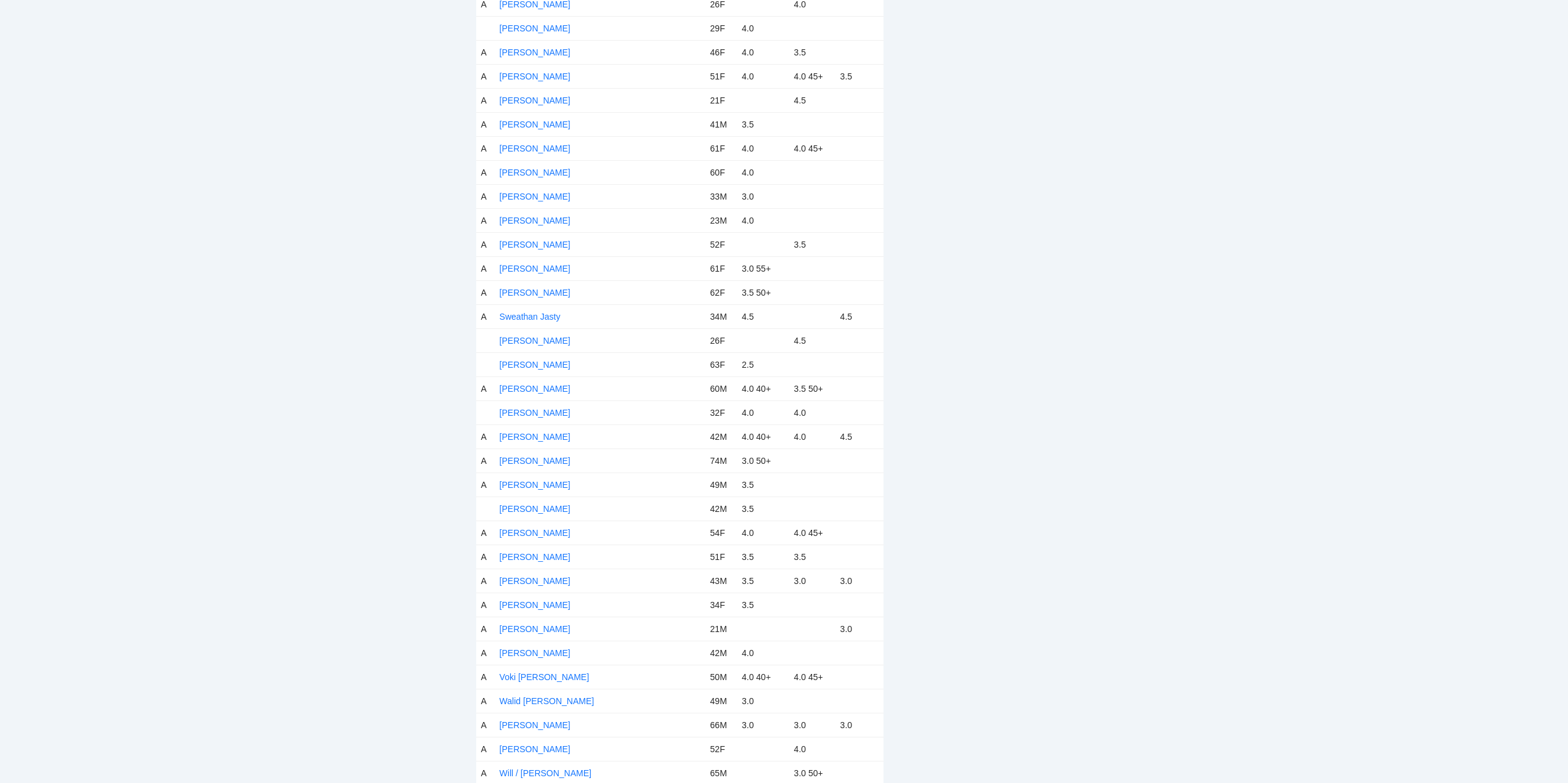
scroll to position [5271, 0]
click at [549, 675] on link "[PERSON_NAME]" at bounding box center [535, 674] width 71 height 10
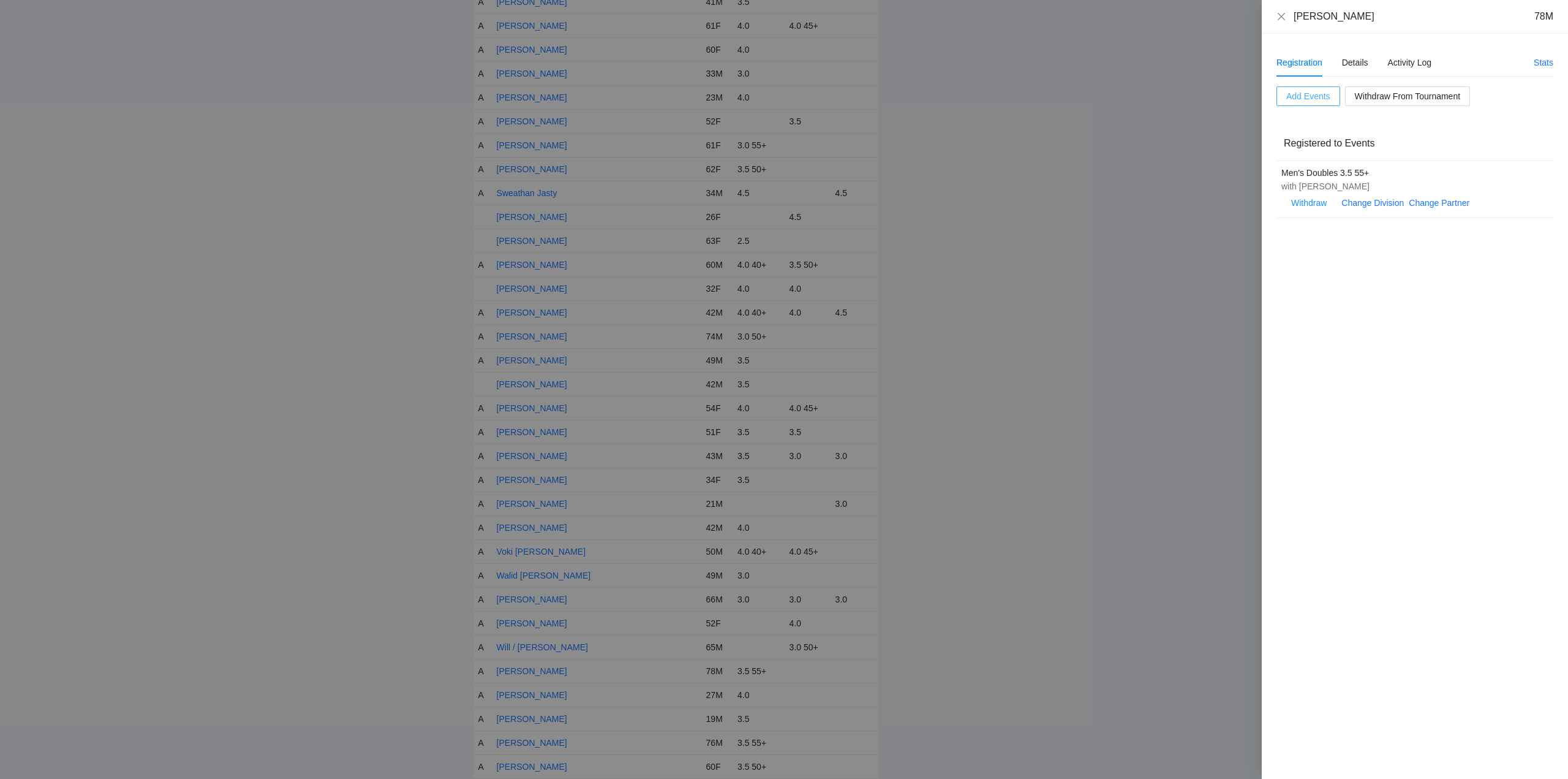
click at [1304, 93] on span "Add Events" at bounding box center [1308, 96] width 44 height 14
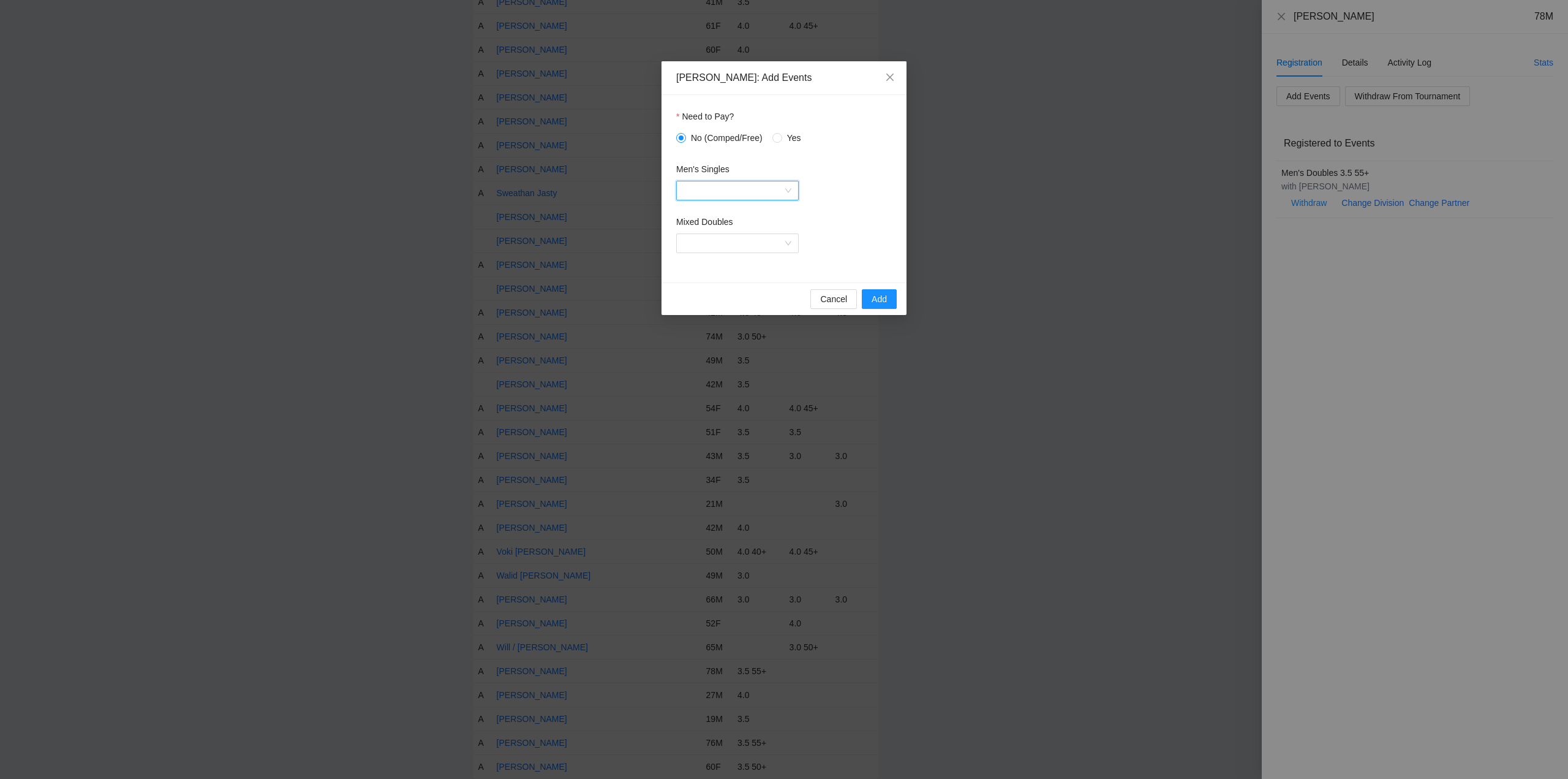
click at [734, 187] on input "Men's Singles" at bounding box center [733, 191] width 99 height 18
drag, startPoint x: 714, startPoint y: 251, endPoint x: 742, endPoint y: 257, distance: 28.6
click at [716, 251] on div "Men's Singles 3.0" at bounding box center [737, 254] width 108 height 14
drag, startPoint x: 880, startPoint y: 298, endPoint x: 887, endPoint y: 299, distance: 7.1
click at [881, 298] on span "Add" at bounding box center [879, 299] width 15 height 14
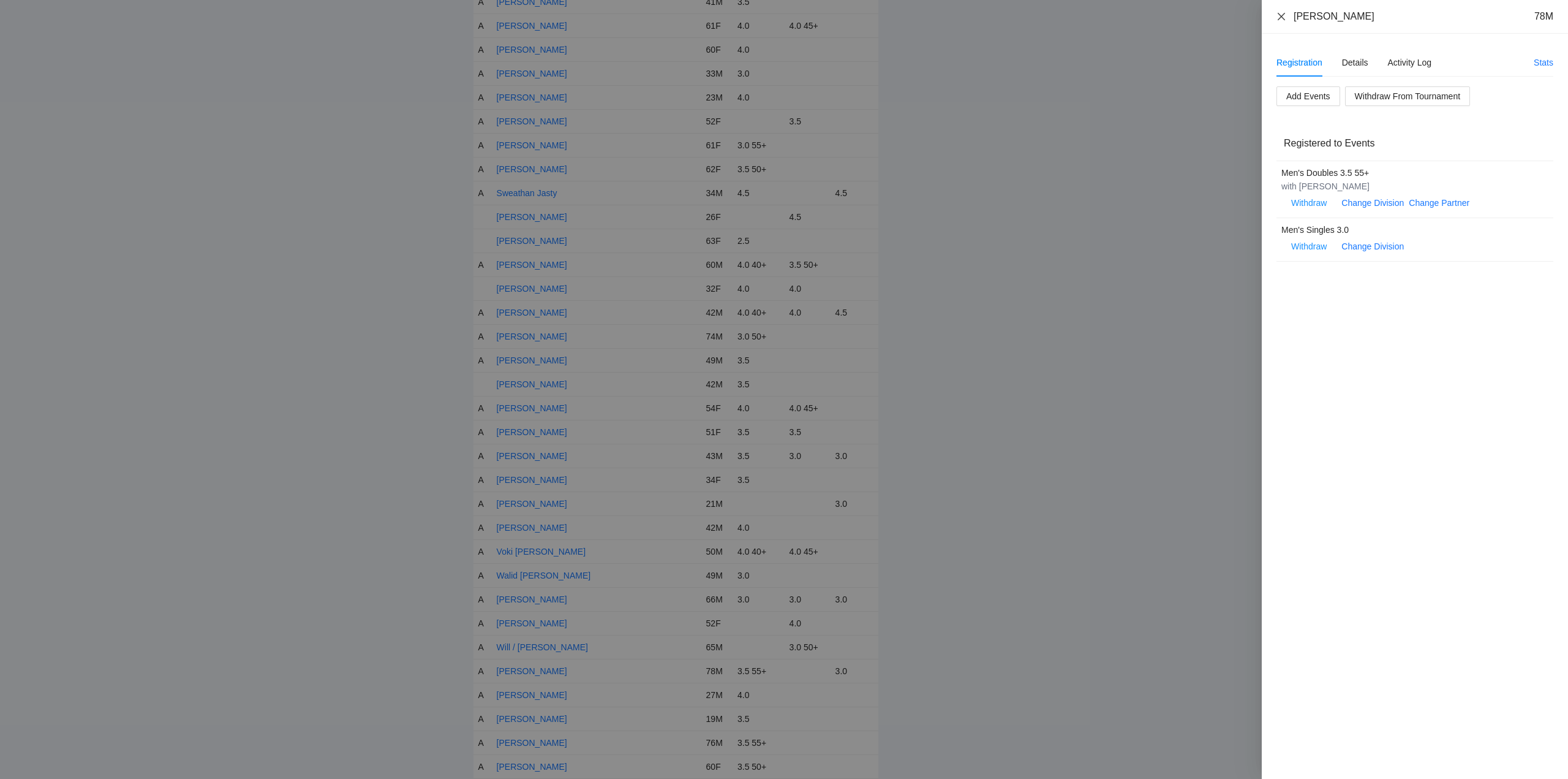
click at [1280, 16] on icon "close" at bounding box center [1281, 16] width 10 height 10
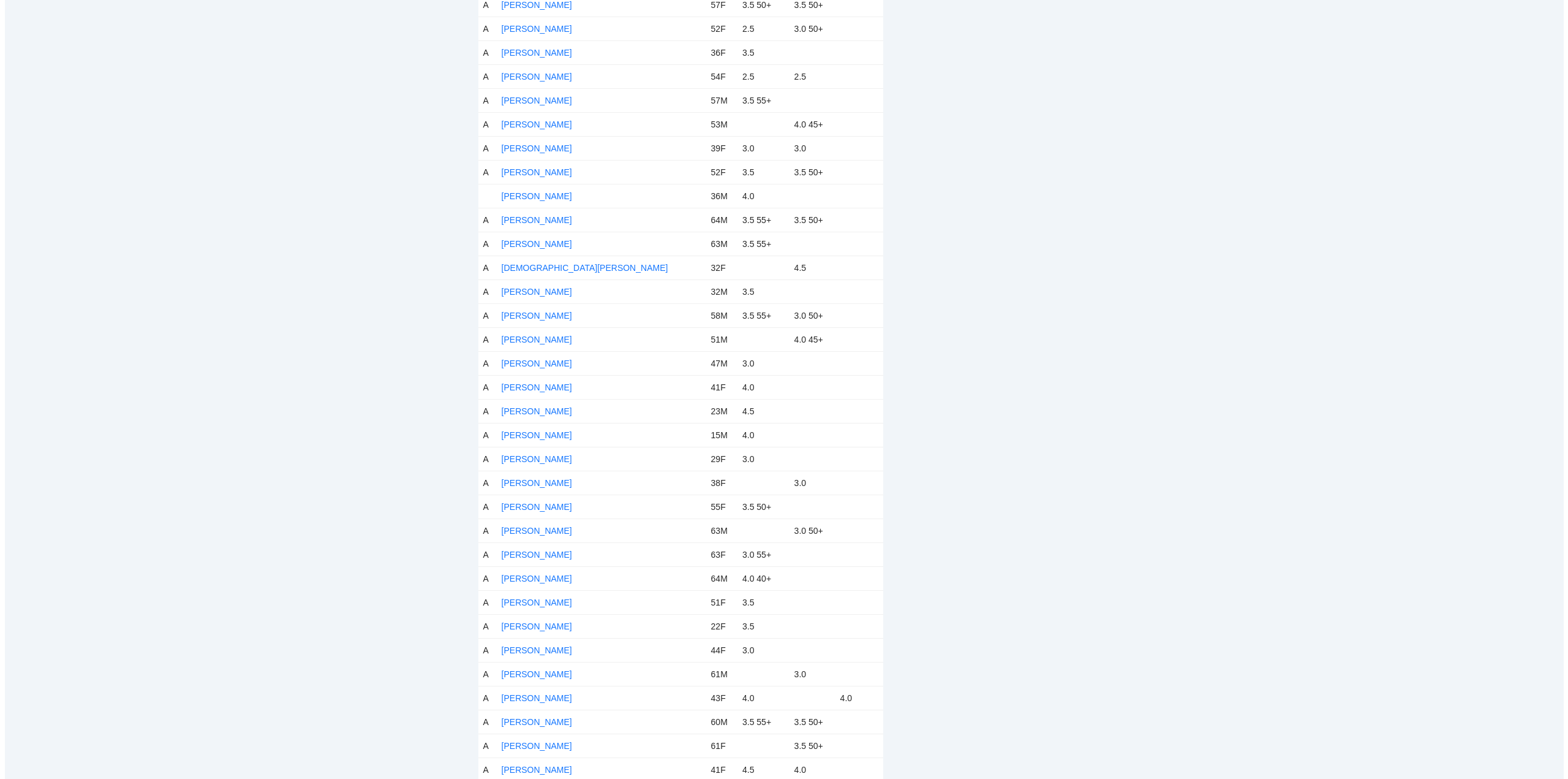
scroll to position [0, 0]
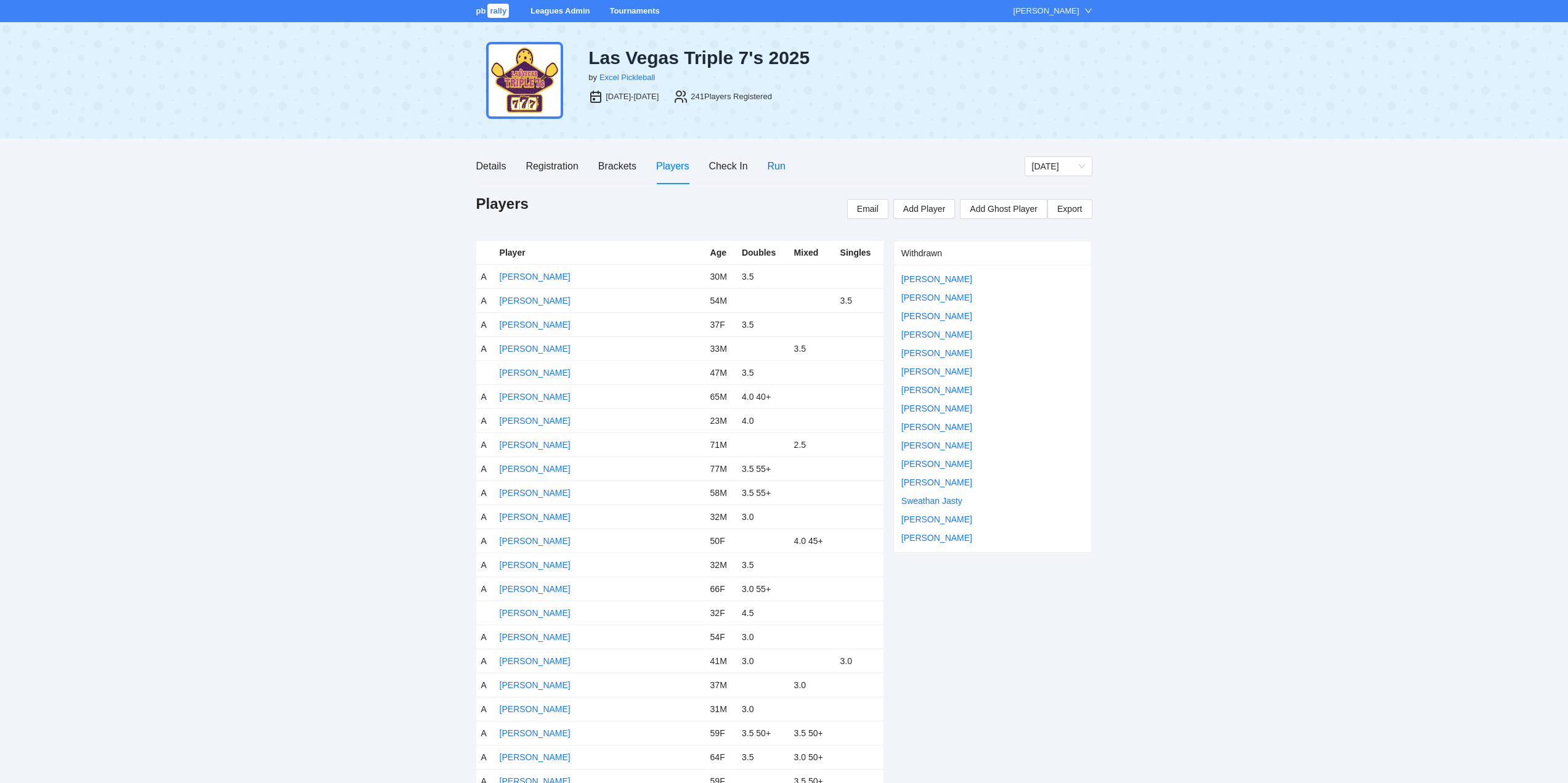
click at [777, 162] on div "Run" at bounding box center [776, 166] width 18 height 15
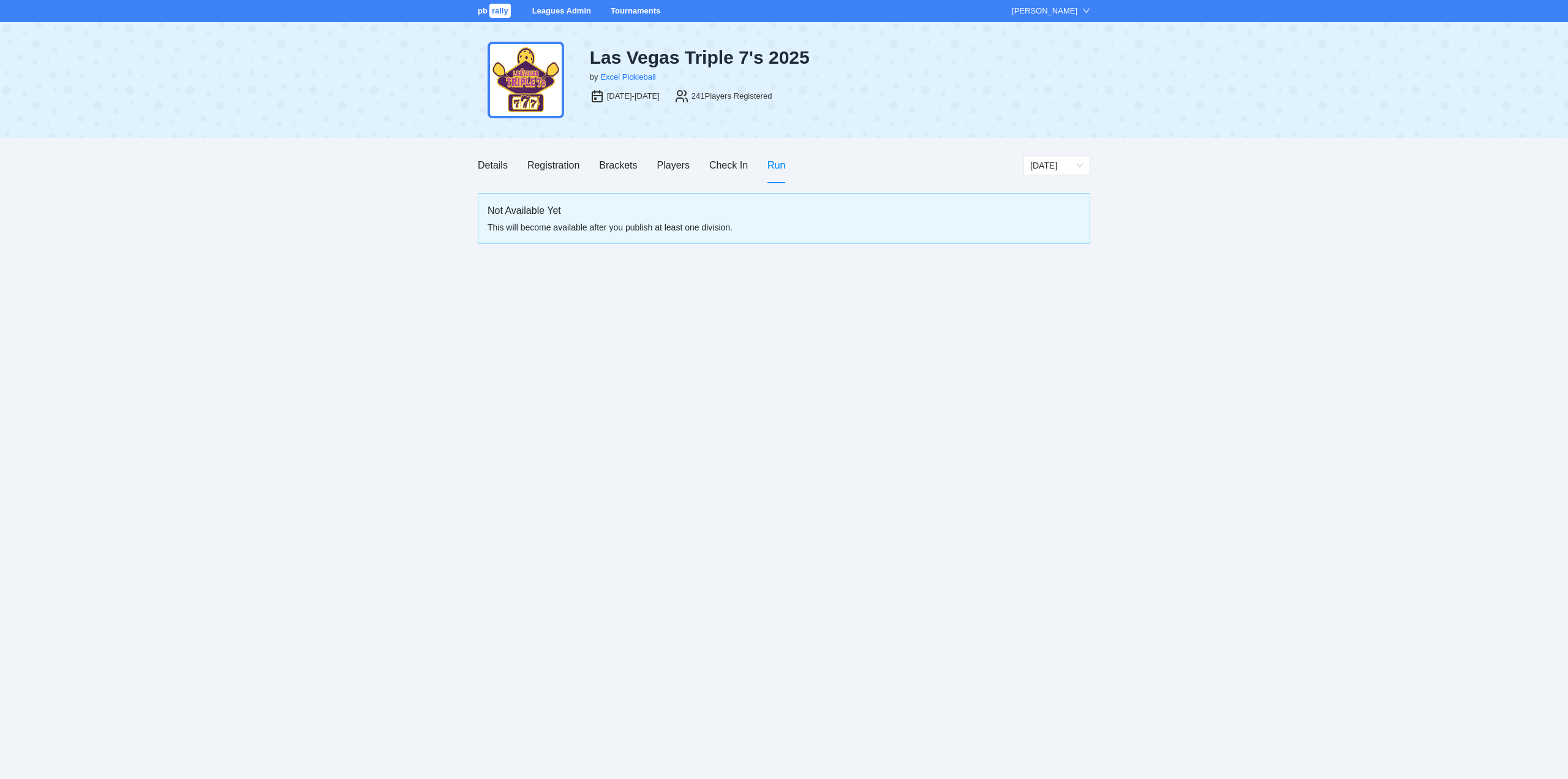
click at [630, 8] on link "Tournaments" at bounding box center [635, 11] width 49 height 9
